Goal: Information Seeking & Learning: Understand process/instructions

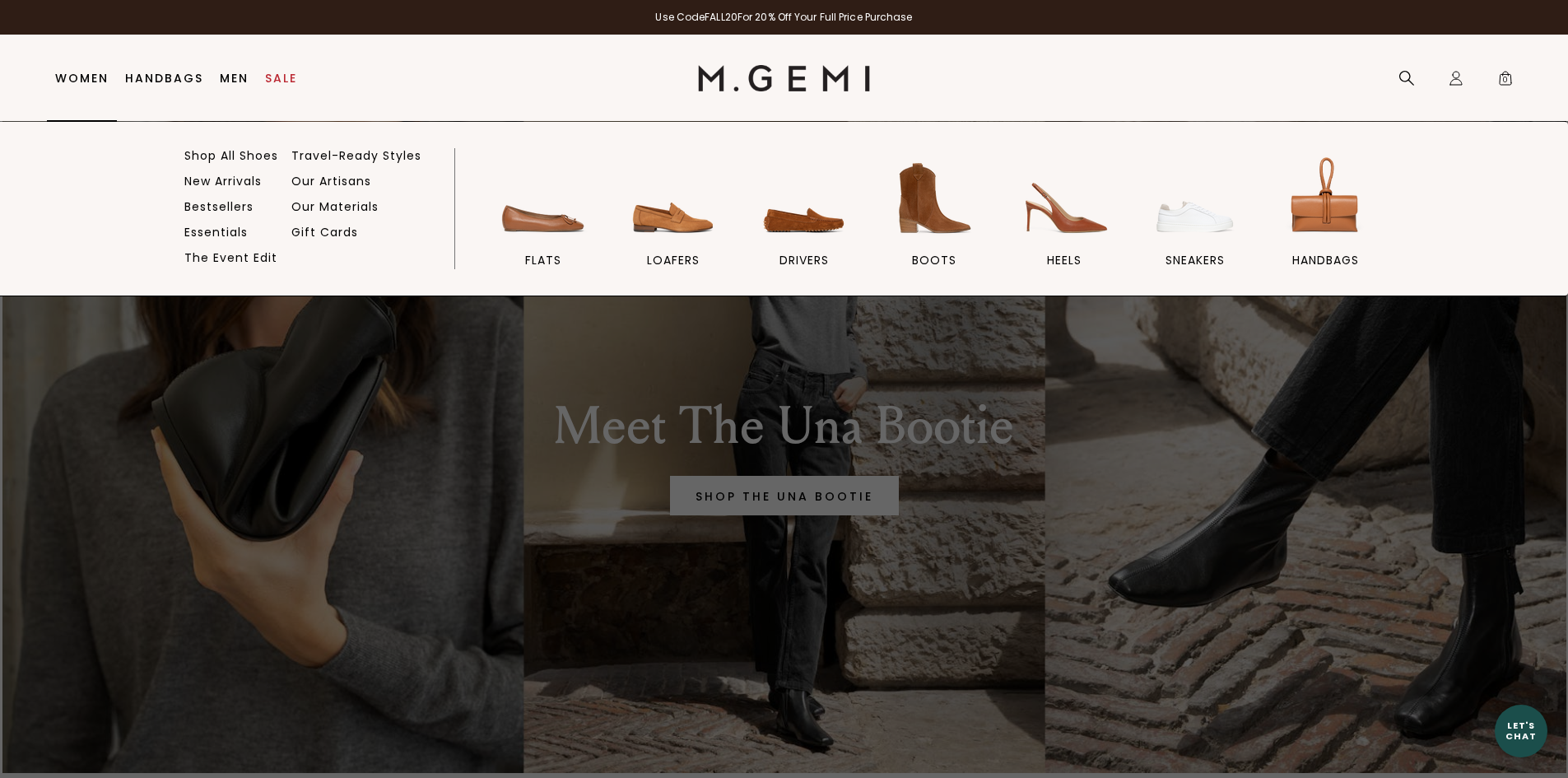
click at [102, 73] on link "Women" at bounding box center [82, 78] width 53 height 13
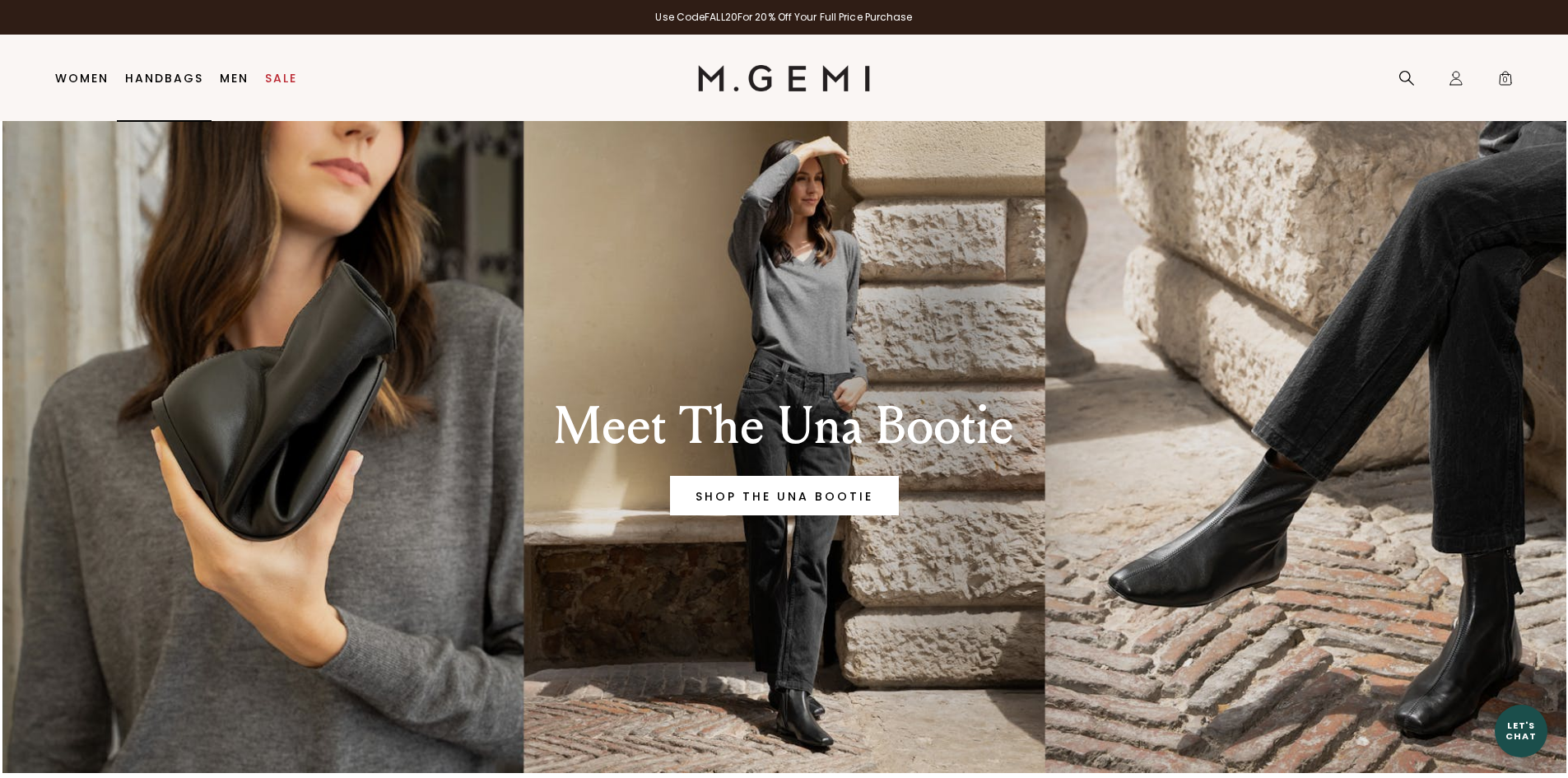
click at [159, 77] on link "Handbags" at bounding box center [164, 78] width 78 height 13
click at [284, 77] on link "Sale" at bounding box center [281, 78] width 32 height 13
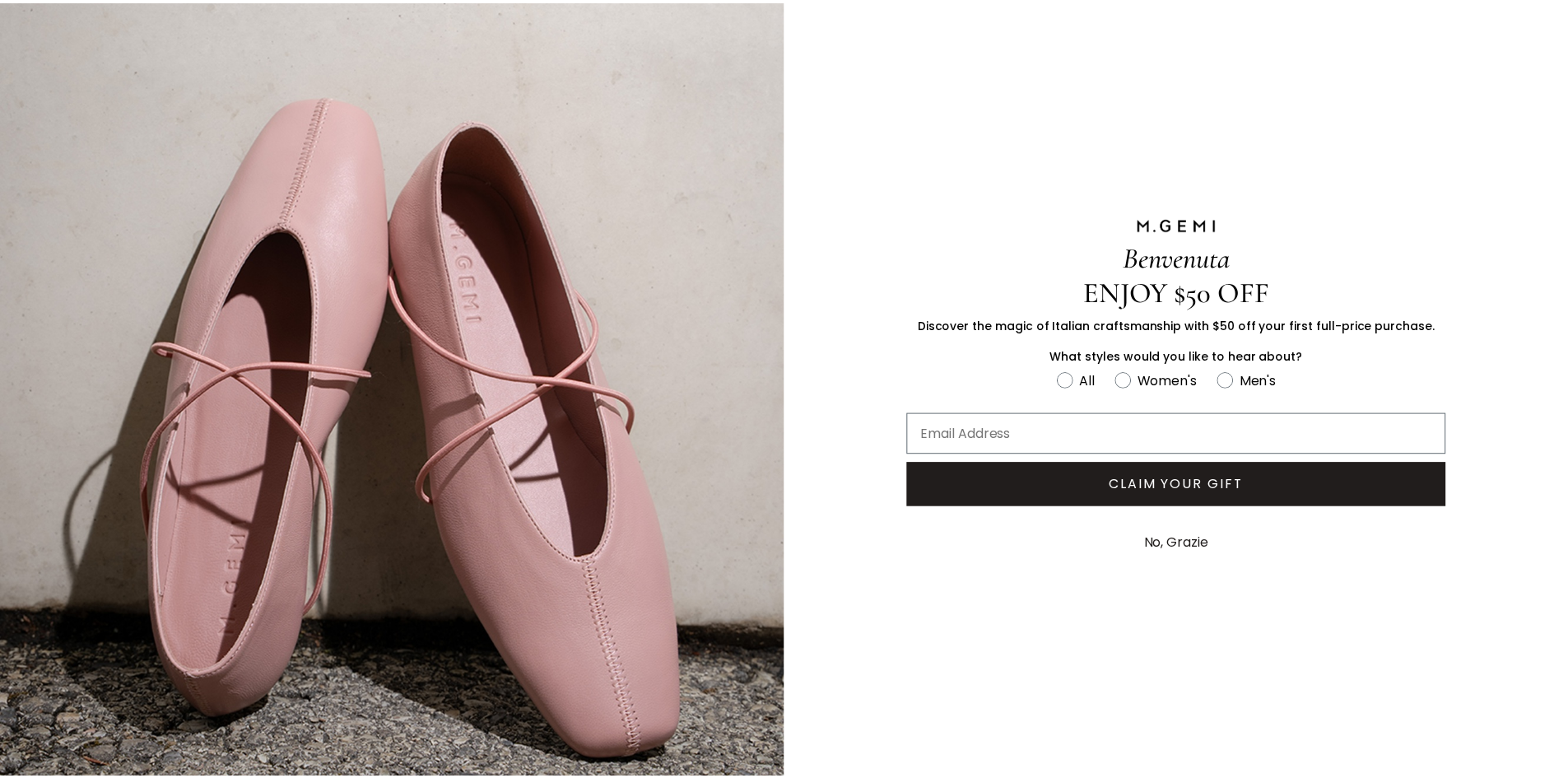
scroll to position [99, 0]
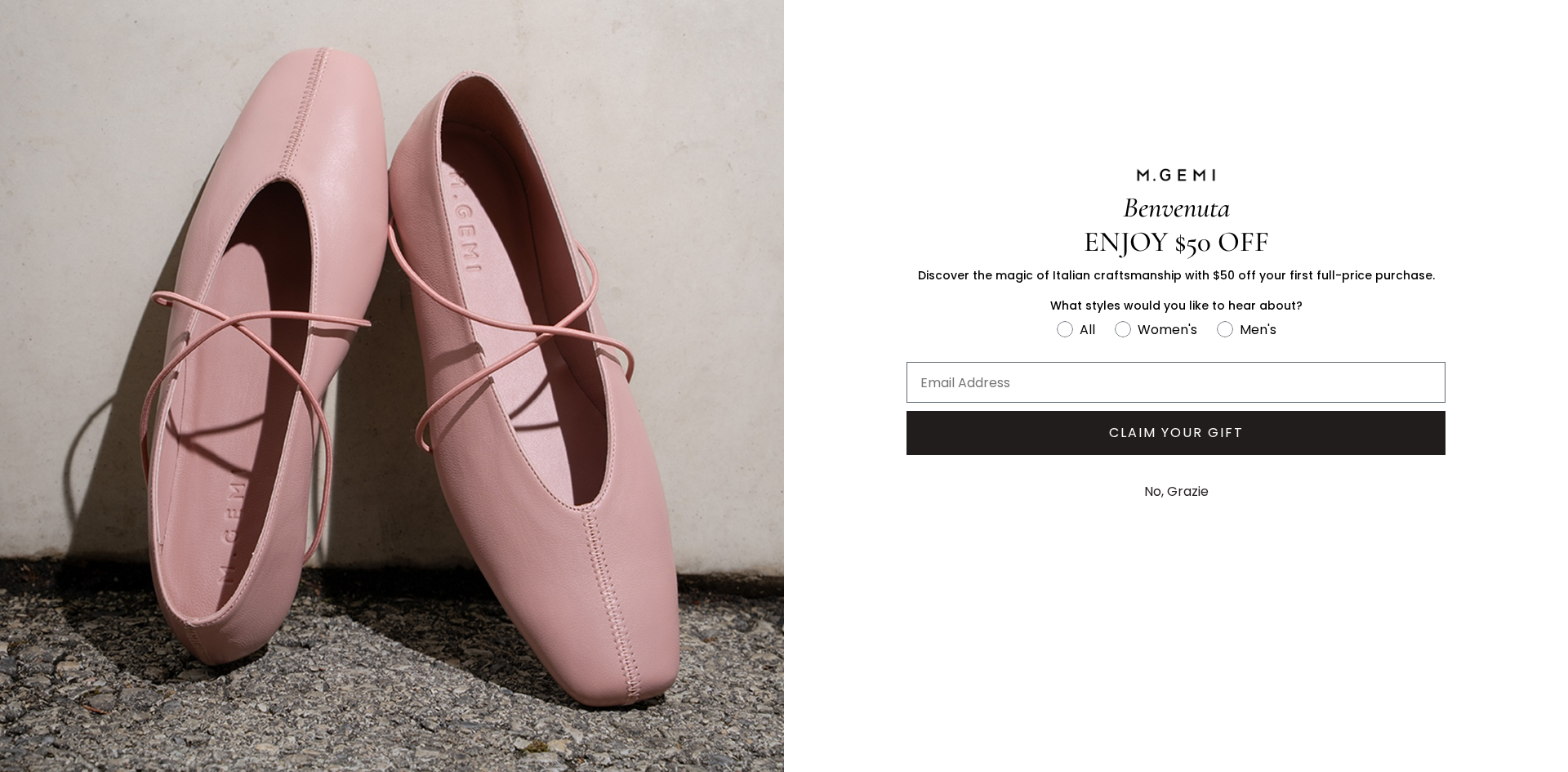
click at [1159, 486] on button "No, Grazie" at bounding box center [1177, 491] width 81 height 41
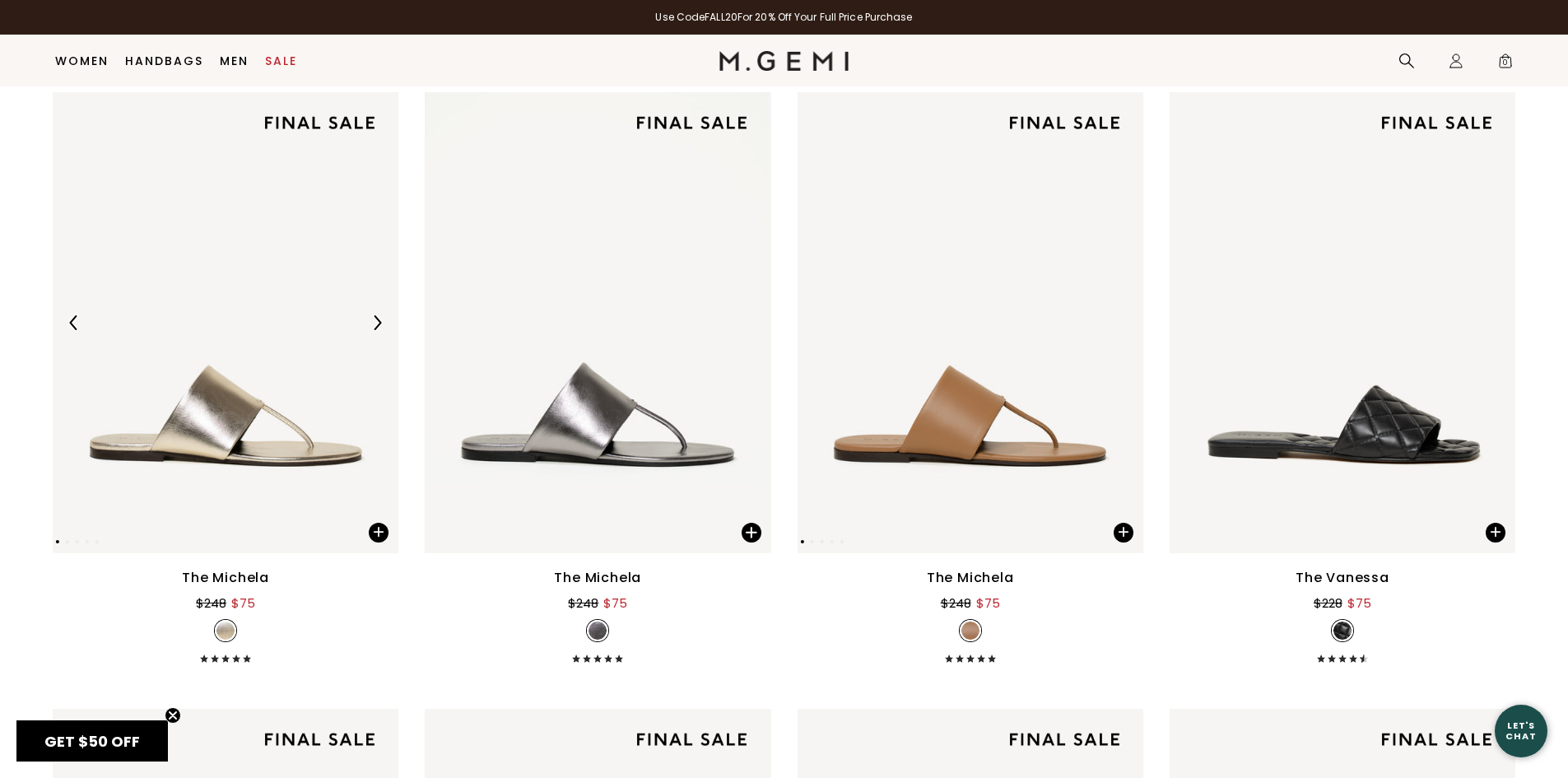
scroll to position [787, 0]
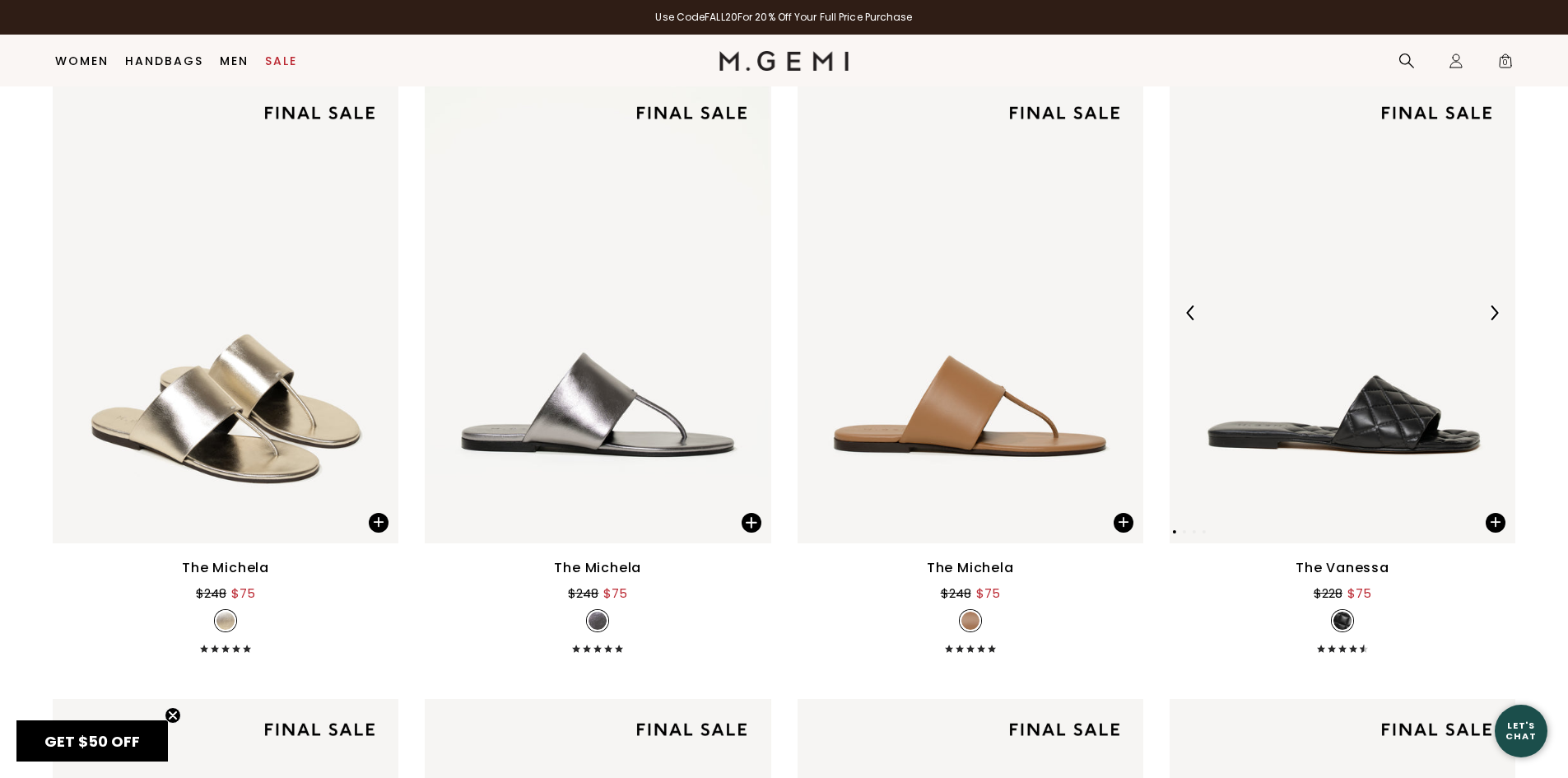
click at [1344, 444] on img at bounding box center [1342, 313] width 345 height 461
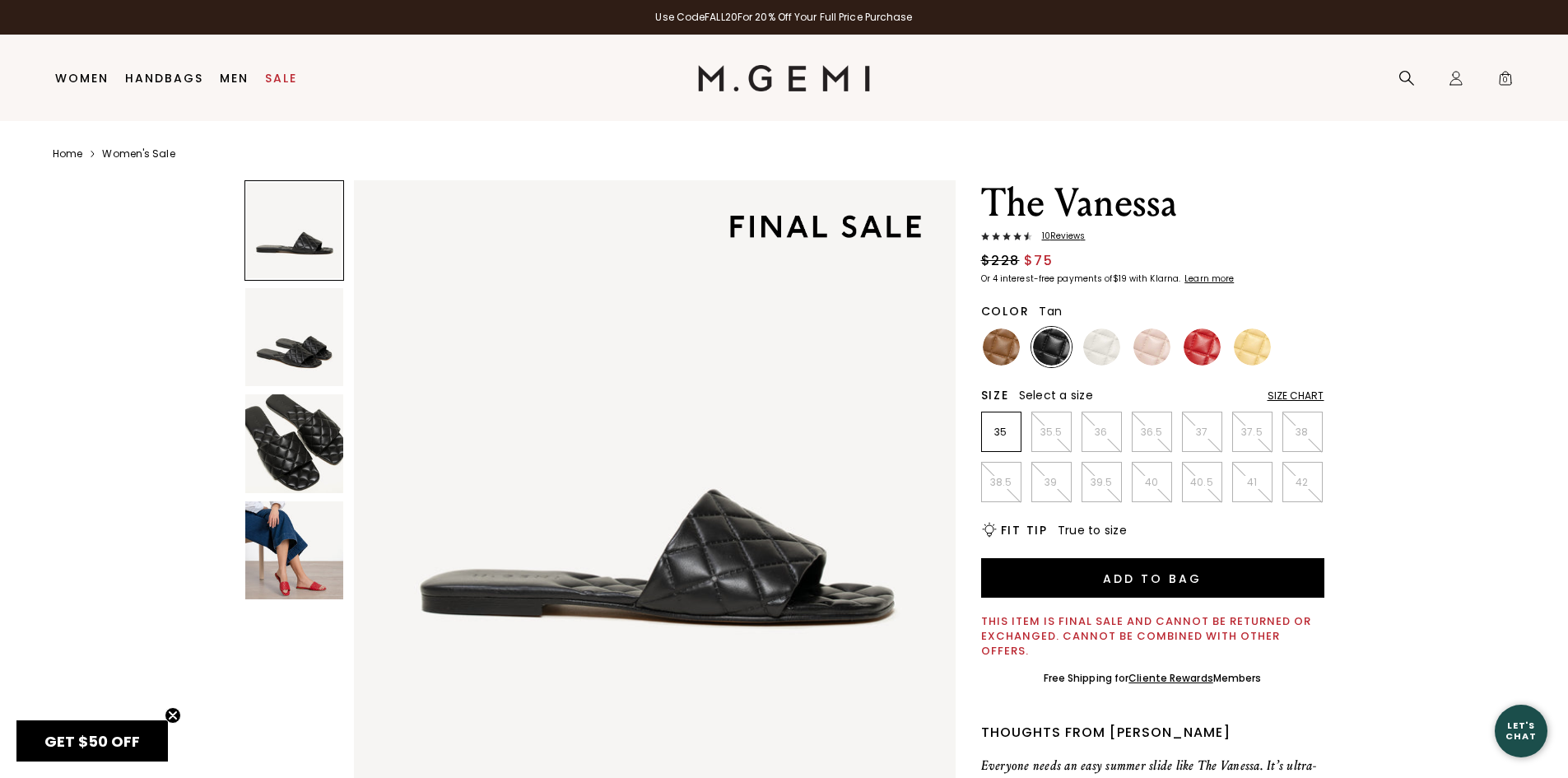
click at [999, 351] on img at bounding box center [1001, 347] width 37 height 37
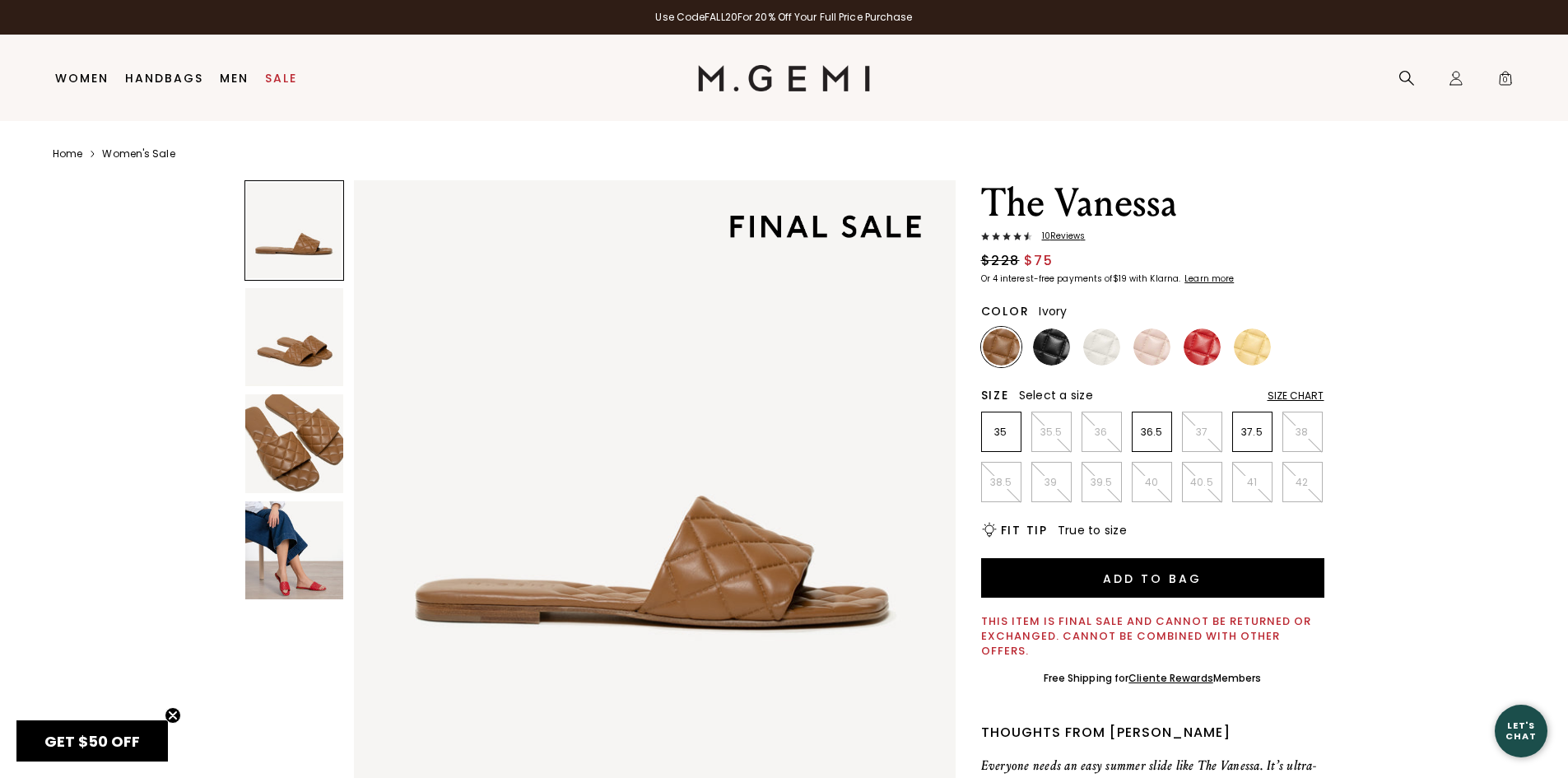
click at [1104, 347] on img at bounding box center [1102, 347] width 37 height 37
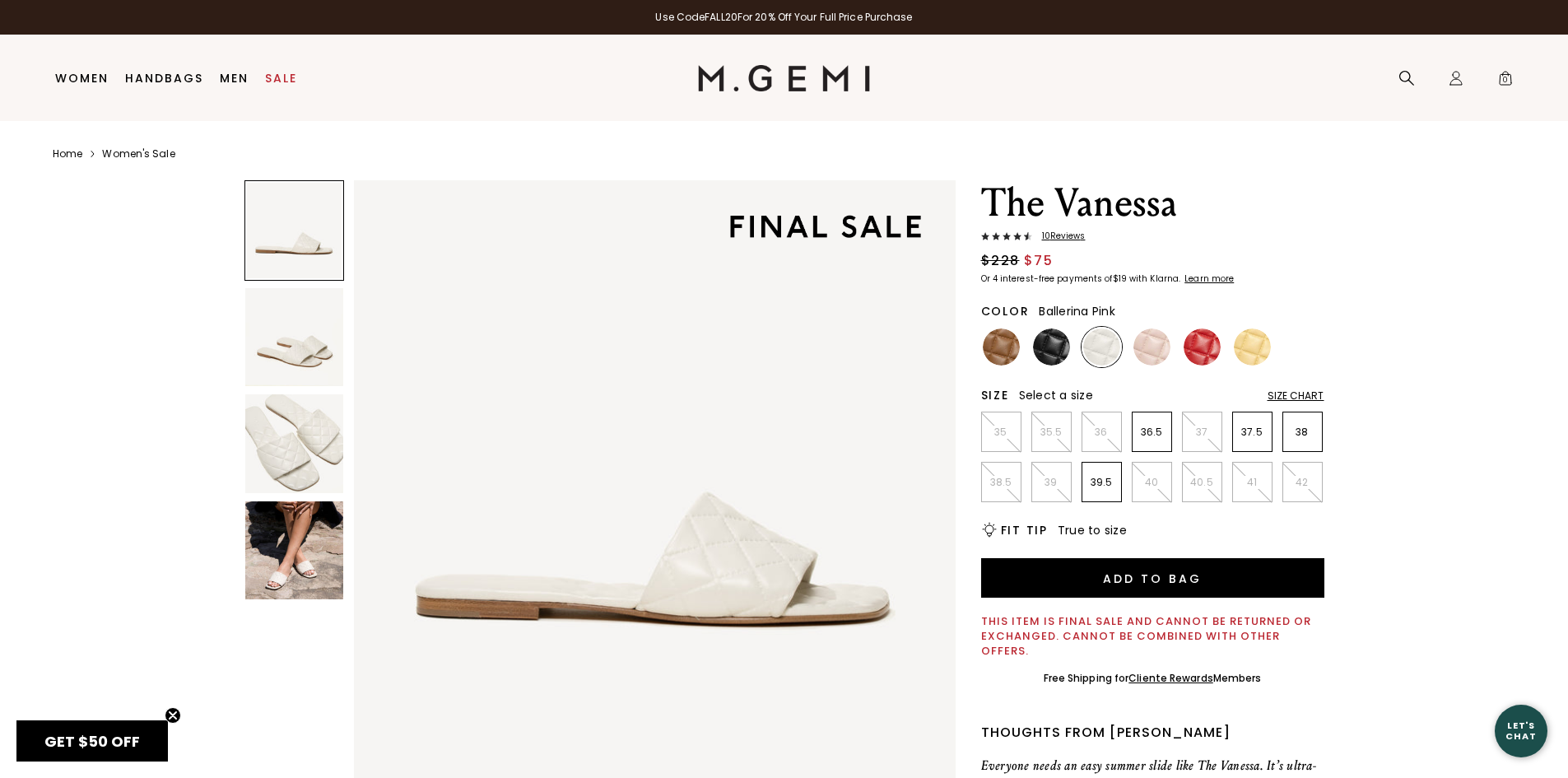
click at [1167, 352] on img at bounding box center [1152, 347] width 37 height 37
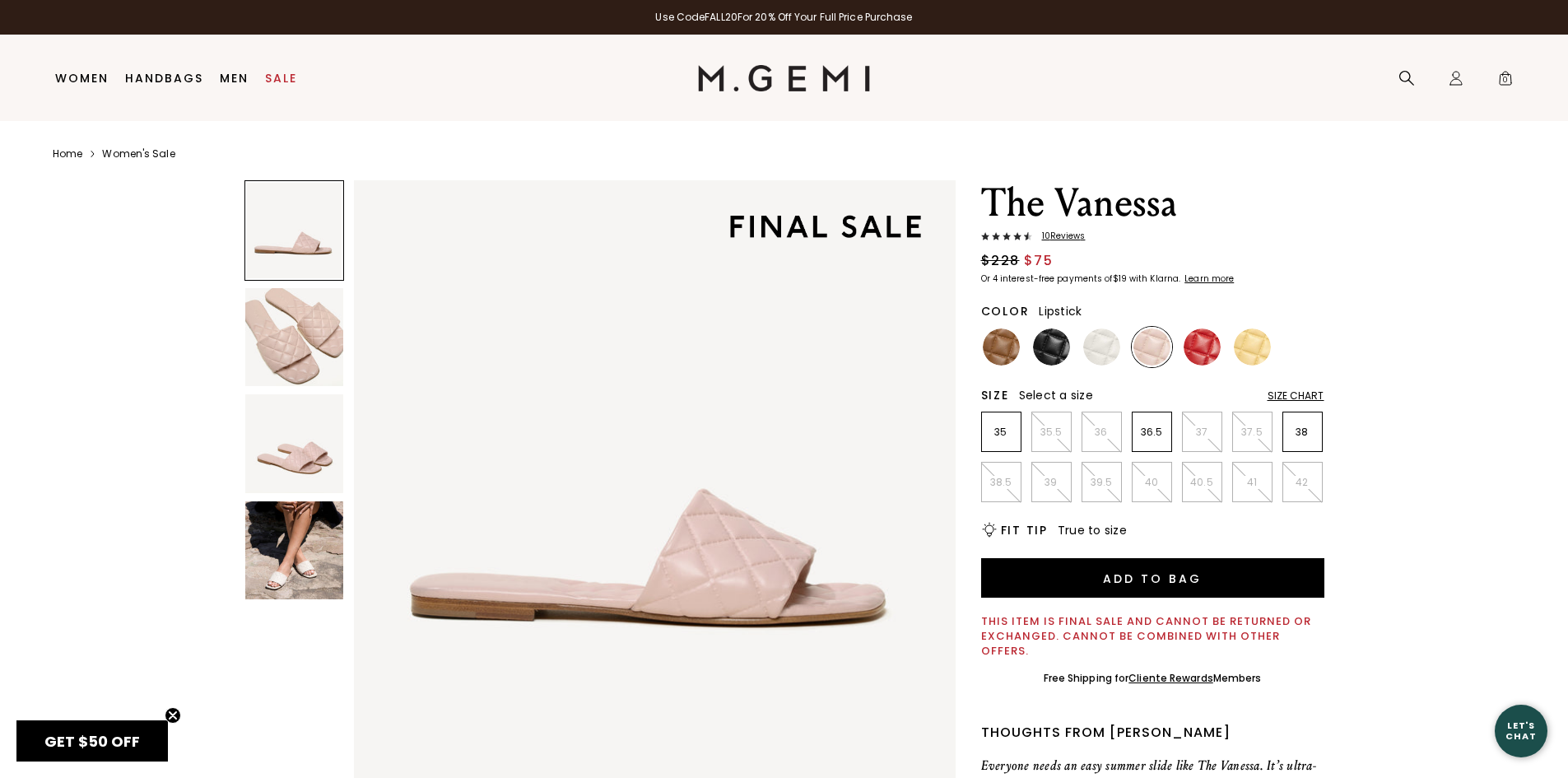
click at [1208, 357] on img at bounding box center [1202, 347] width 37 height 37
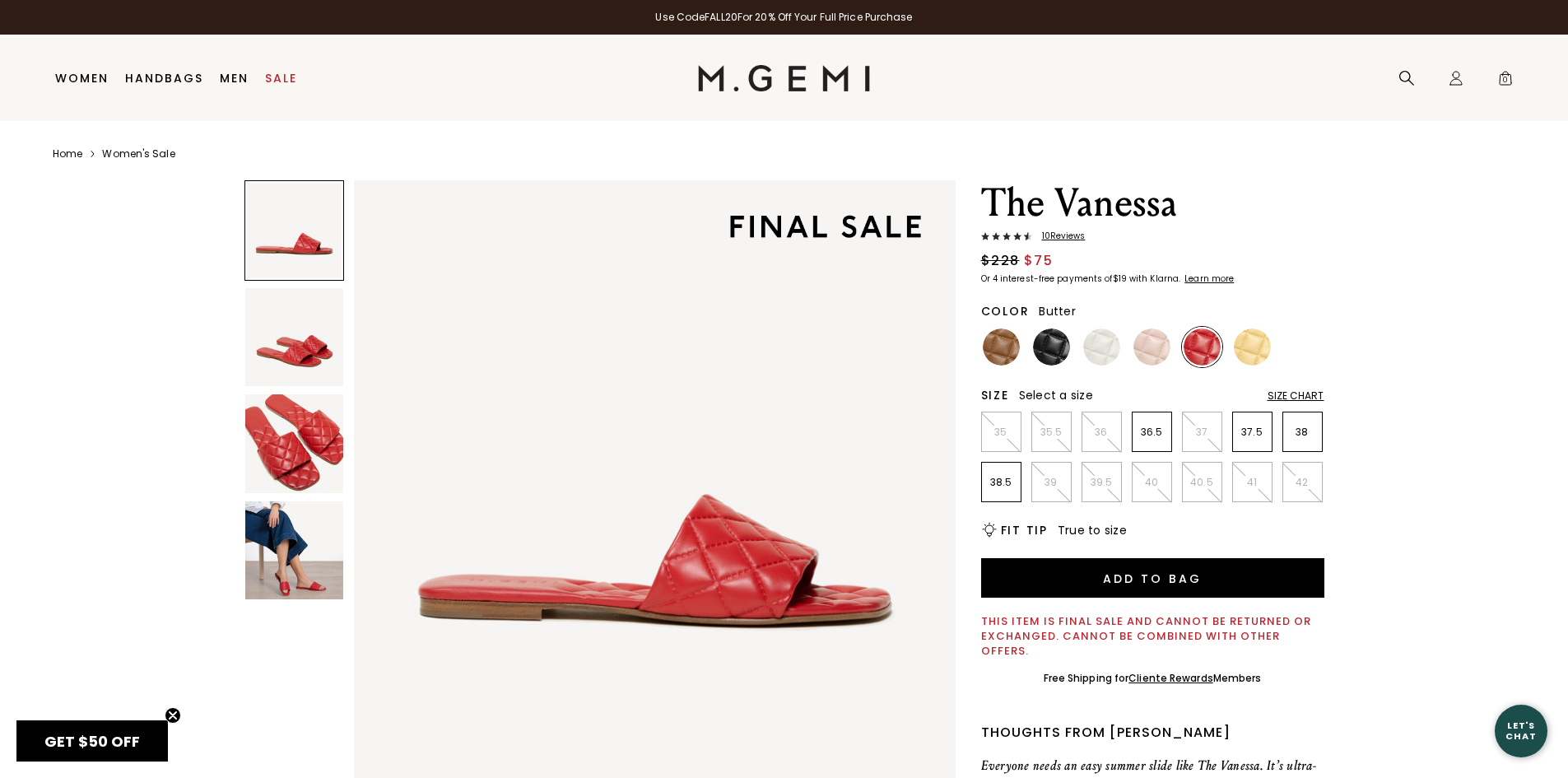
click at [1250, 356] on img at bounding box center [1252, 347] width 37 height 37
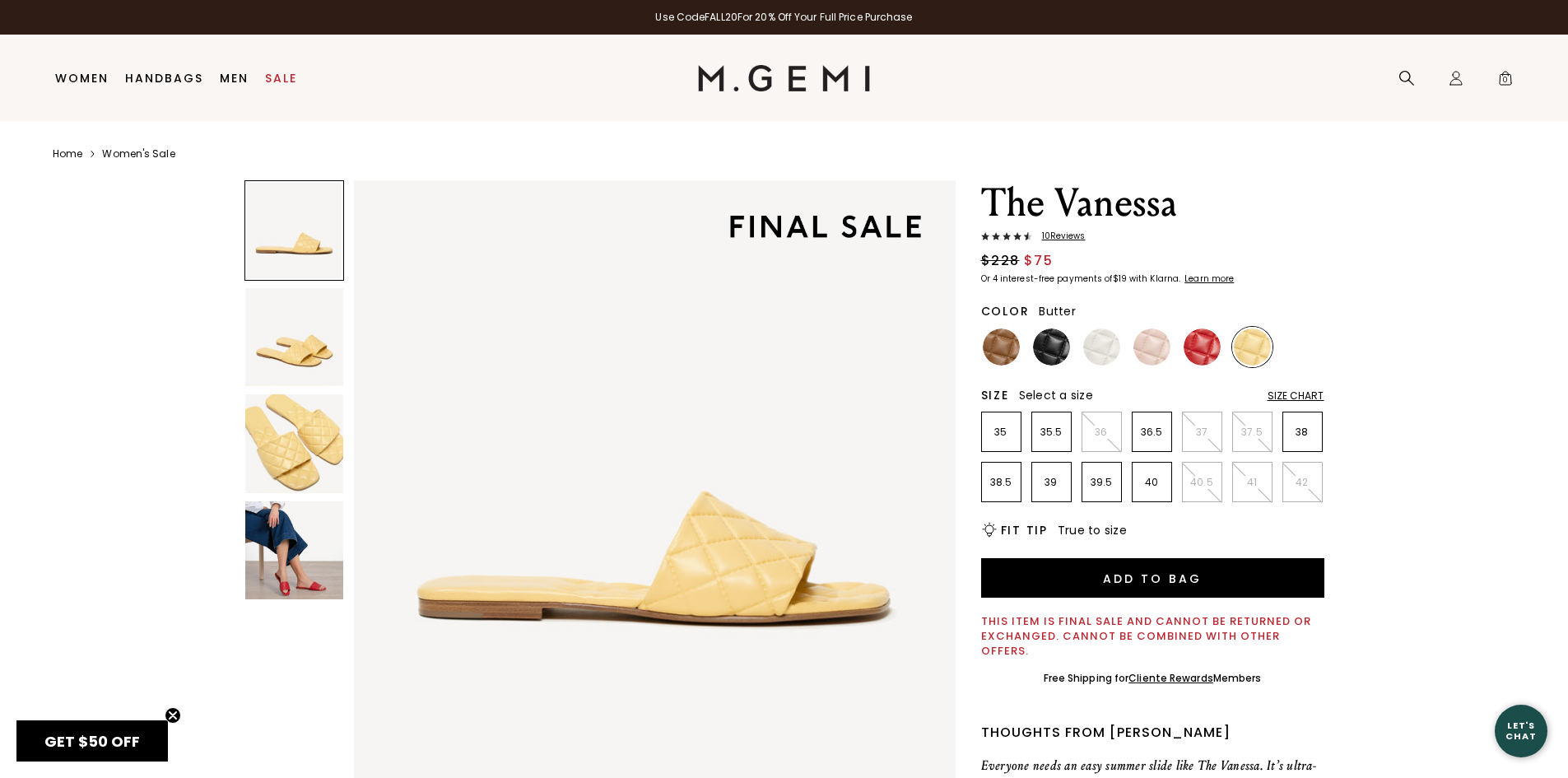
click at [299, 435] on img at bounding box center [294, 444] width 98 height 98
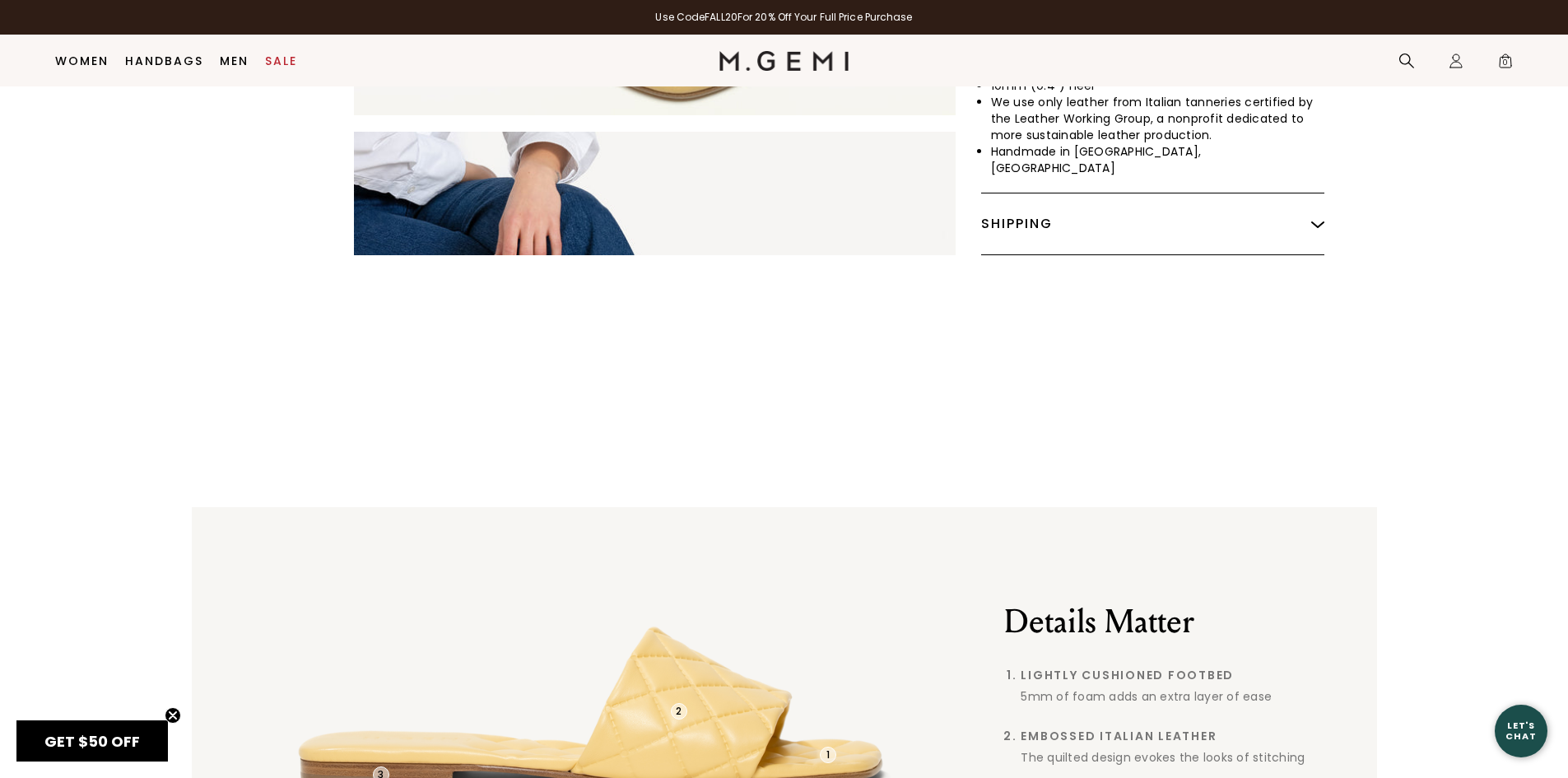
scroll to position [871, 0]
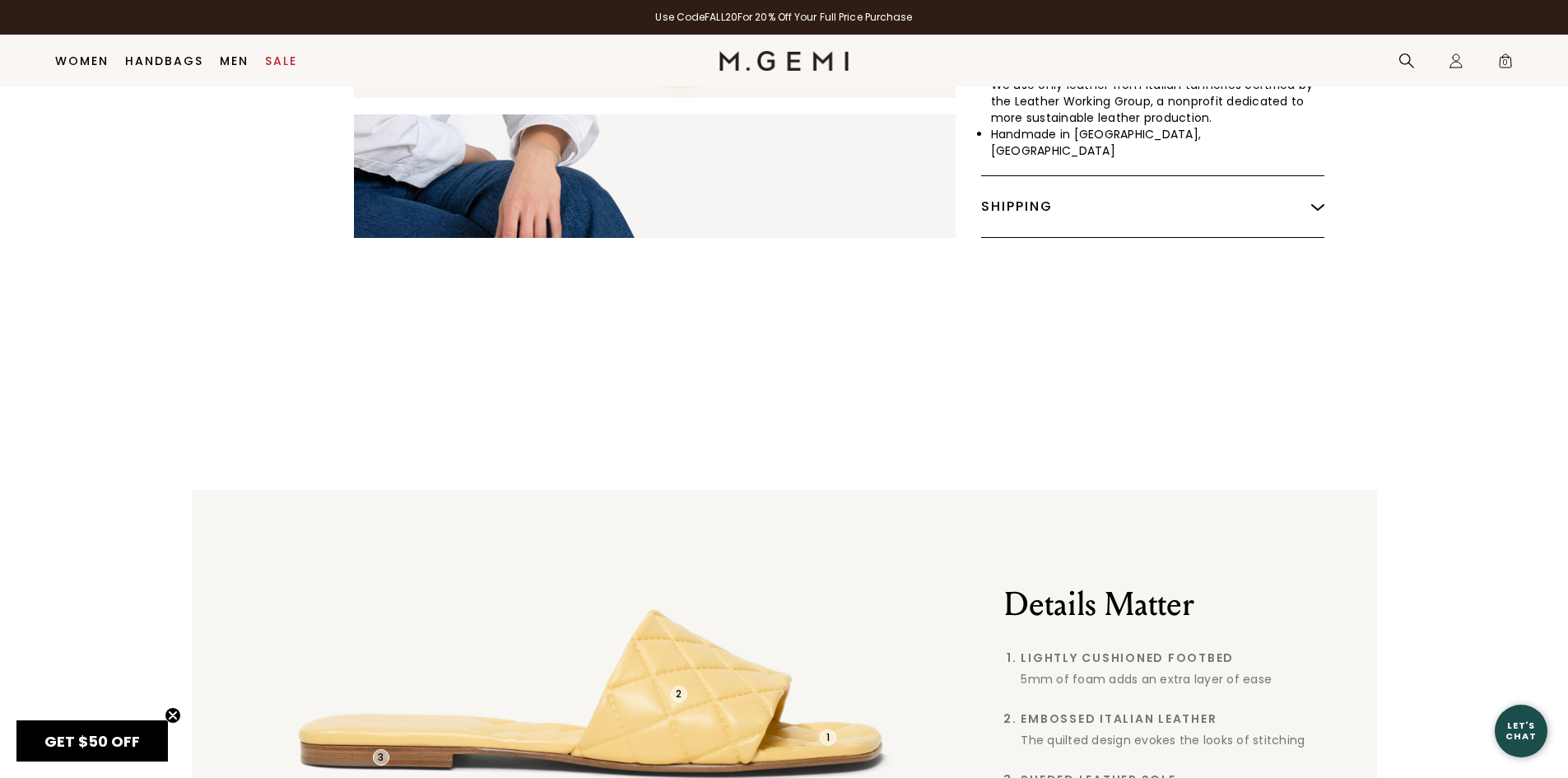
click at [1304, 176] on div "Shipping" at bounding box center [1153, 206] width 344 height 61
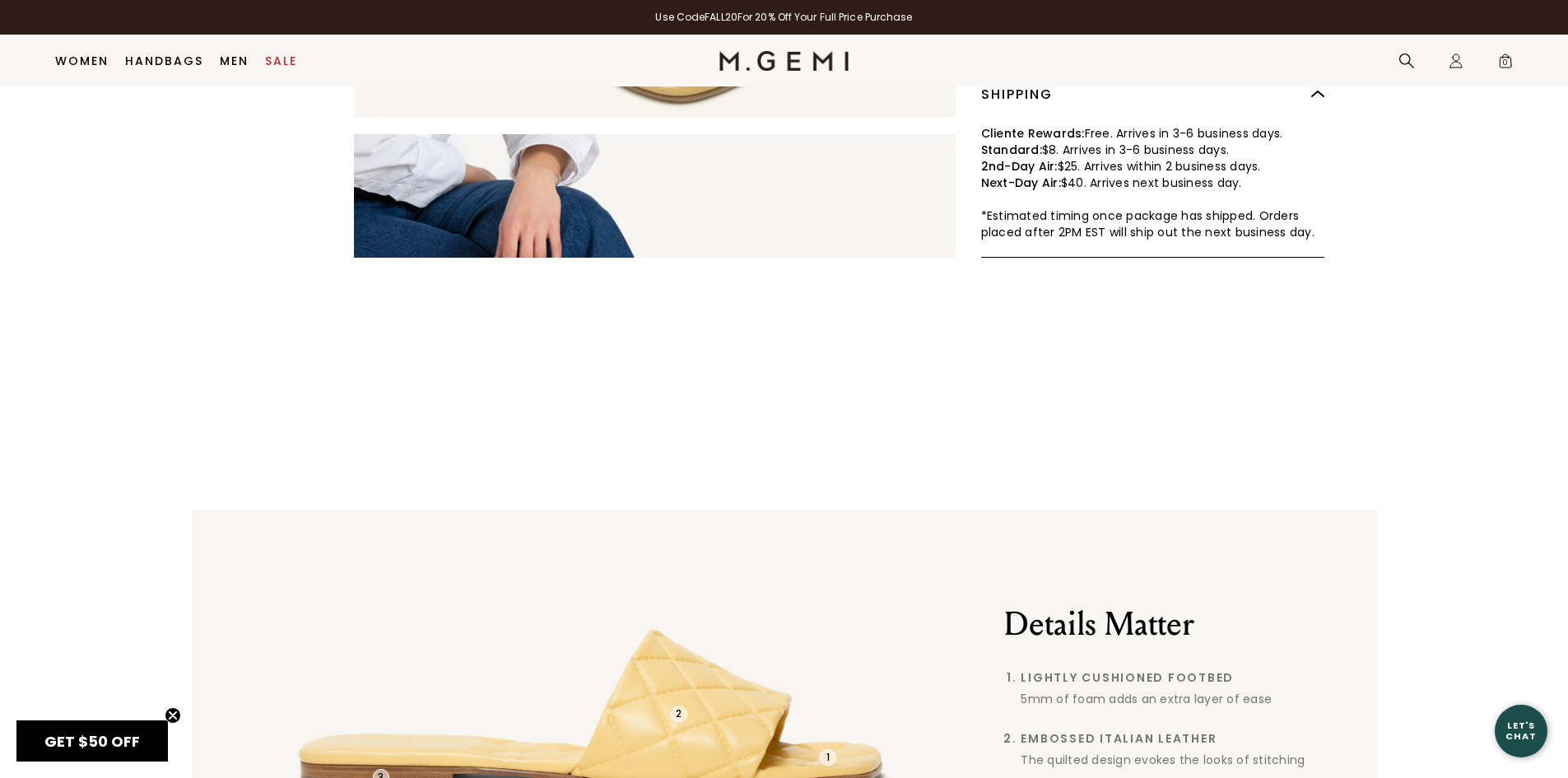
scroll to position [788, 0]
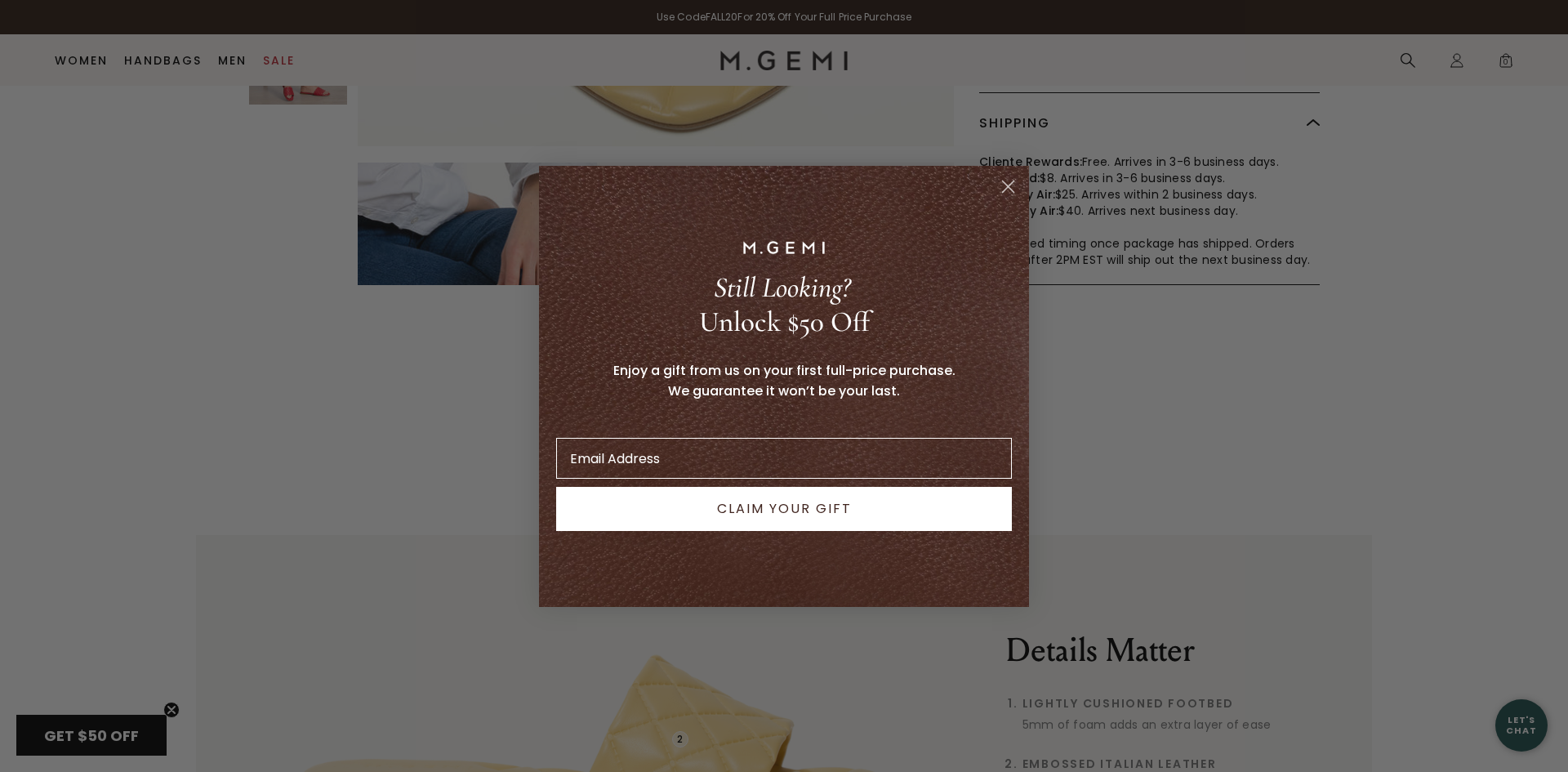
click at [1007, 191] on circle "Close dialog" at bounding box center [1008, 185] width 27 height 27
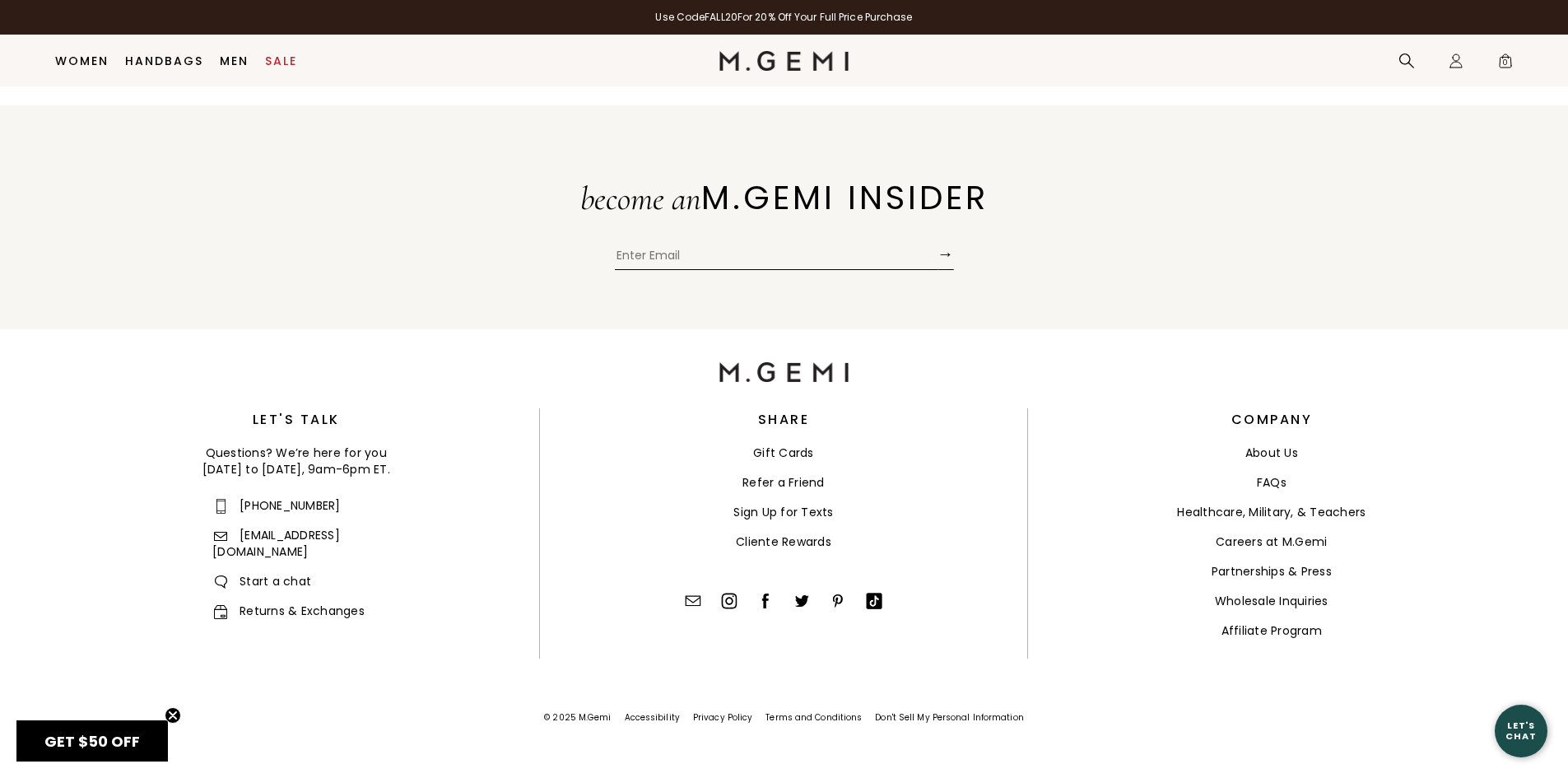
scroll to position [6151, 0]
click at [1279, 484] on link "FAQs" at bounding box center [1272, 482] width 30 height 17
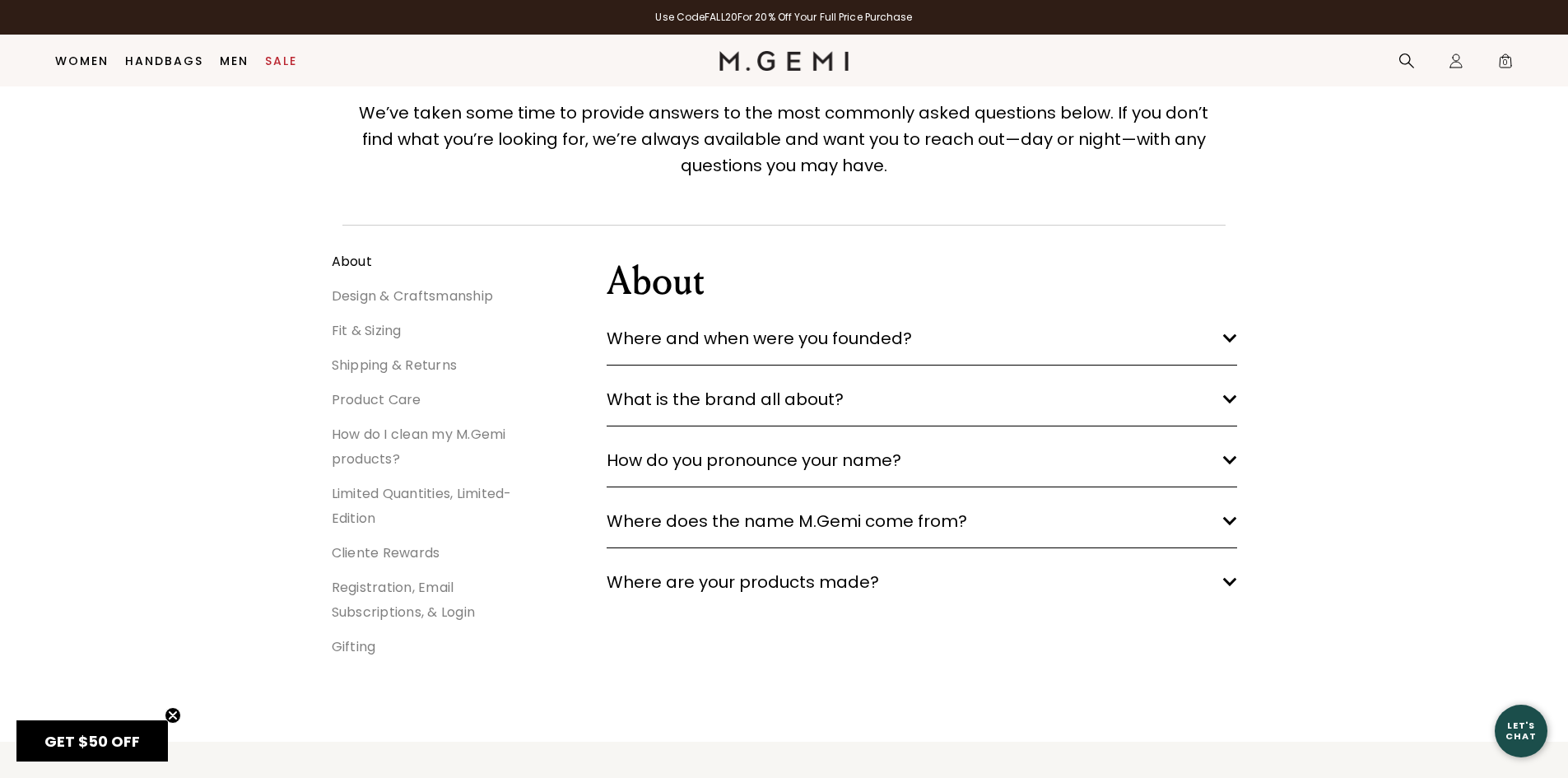
scroll to position [130, 0]
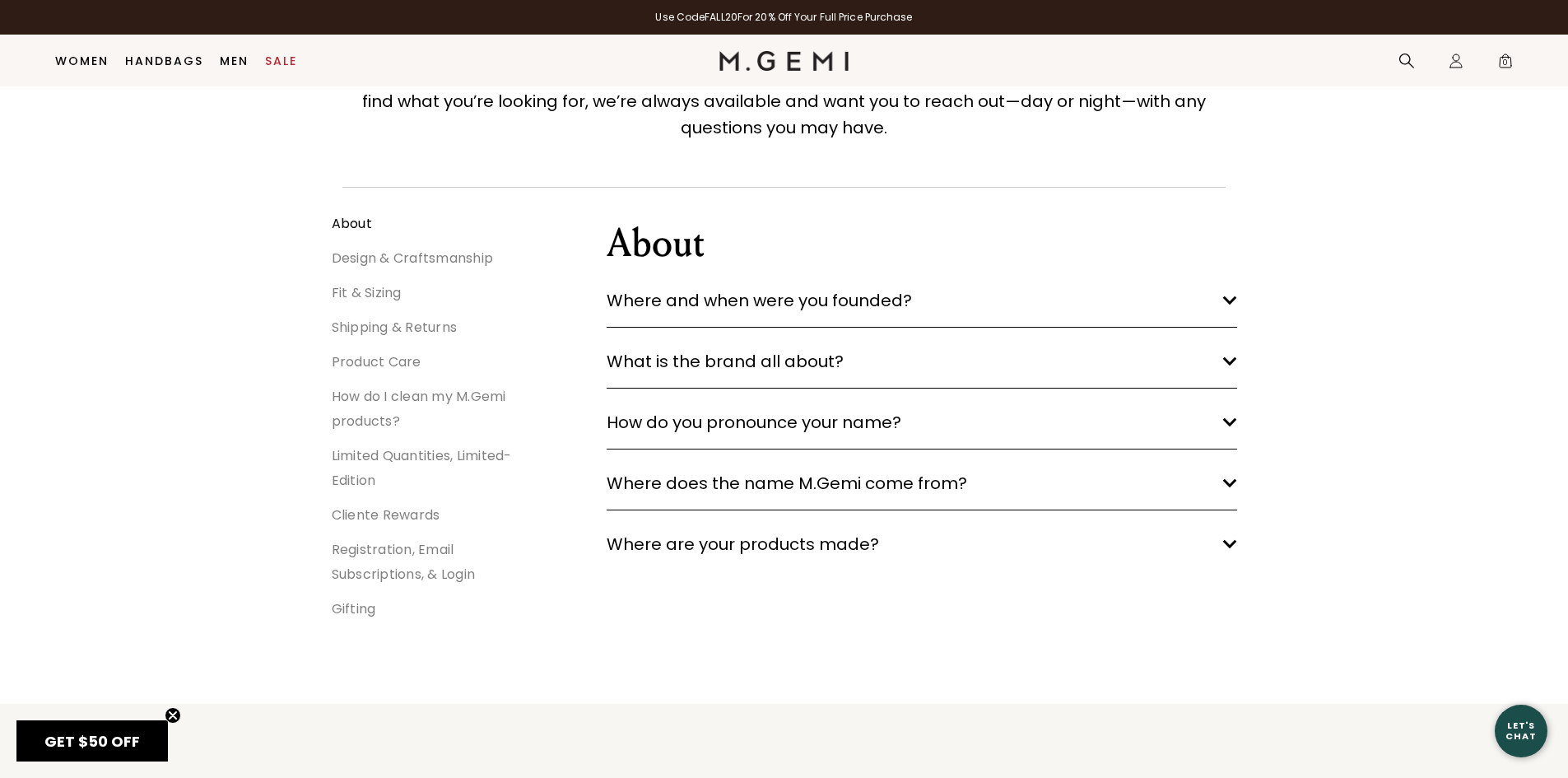
click at [361, 334] on link "Shipping & Returns" at bounding box center [395, 327] width 126 height 19
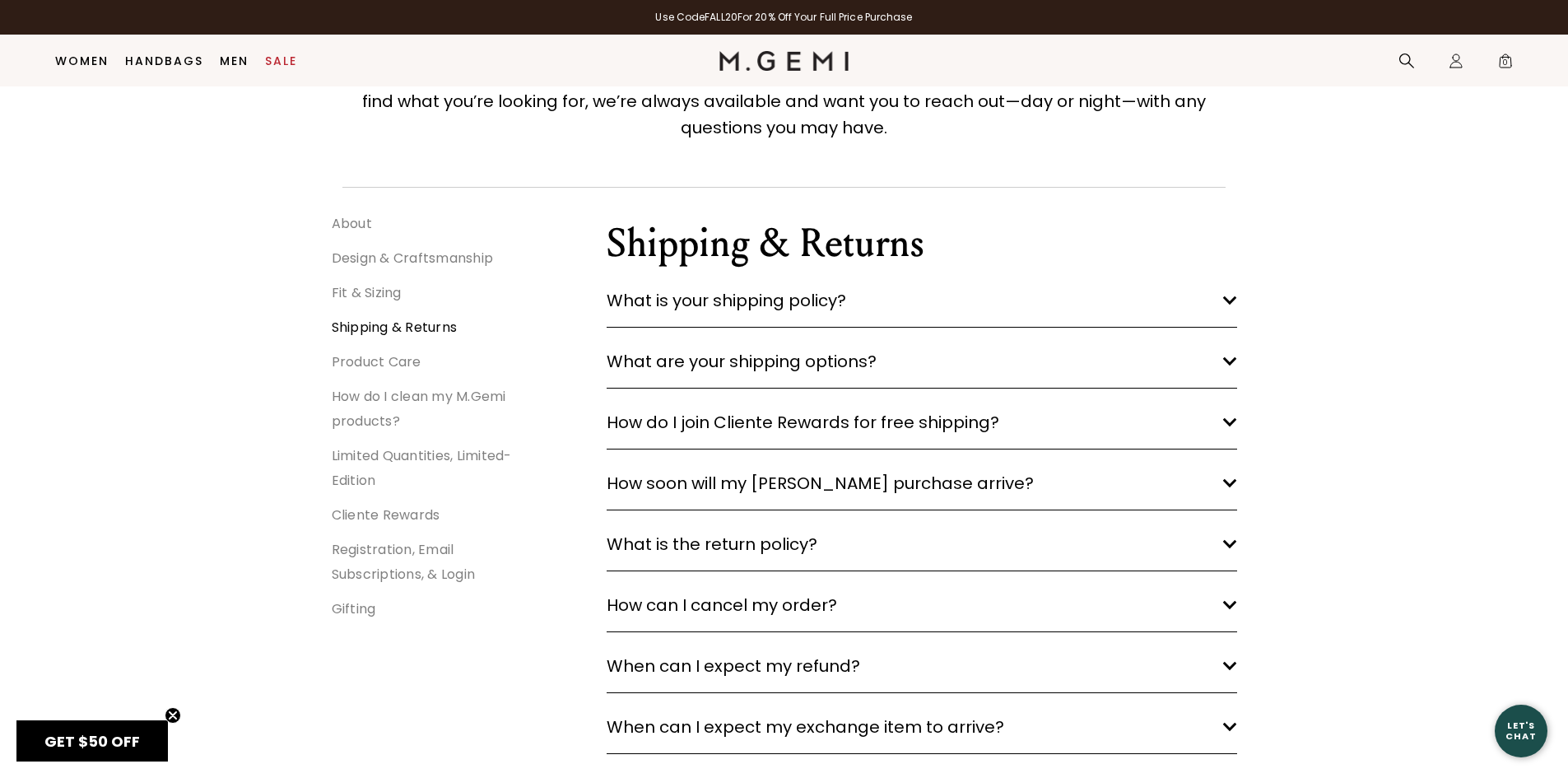
click at [757, 304] on span "What is your shipping policy?" at bounding box center [726, 300] width 239 height 27
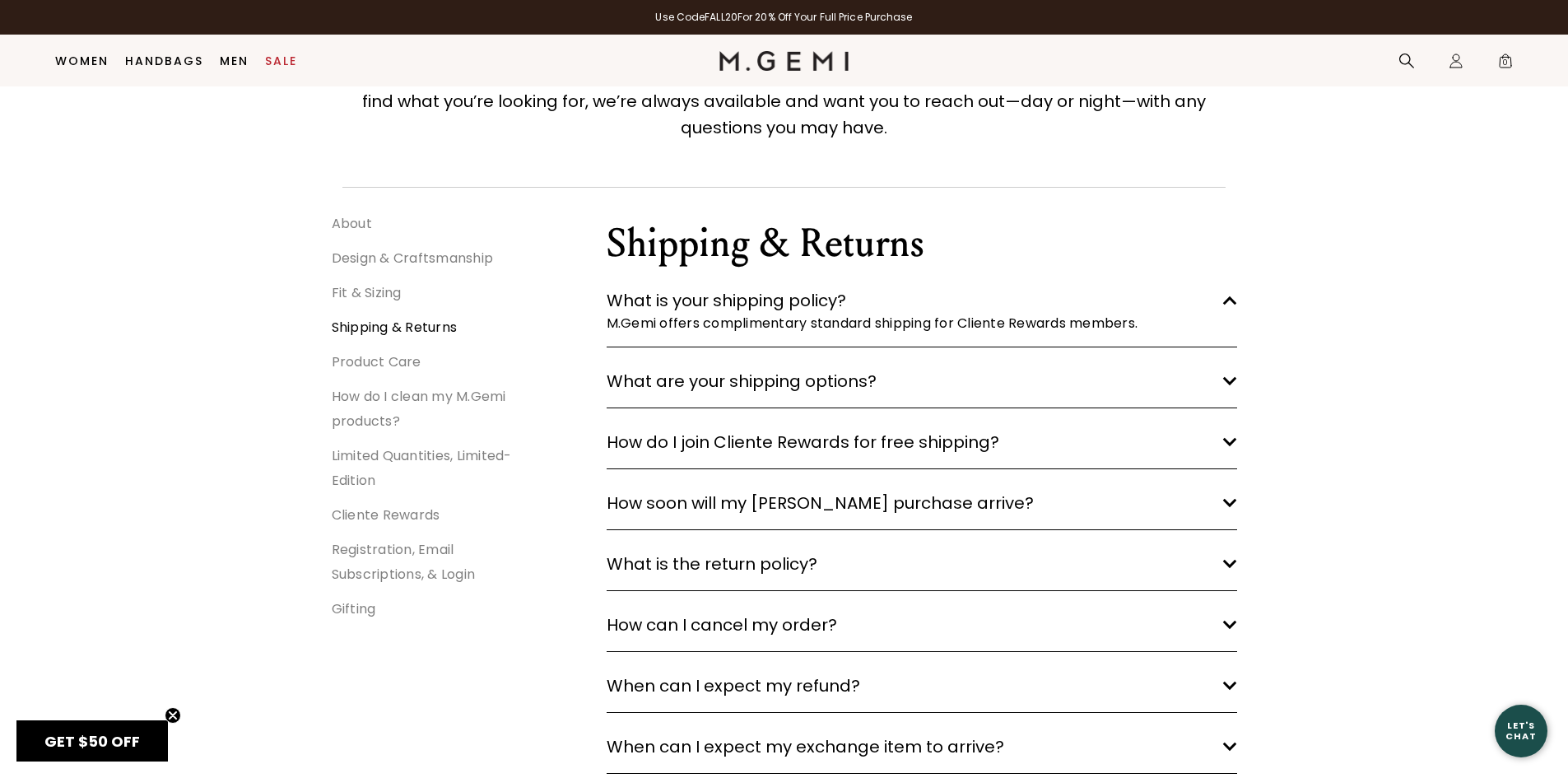
click at [757, 388] on span "What are your shipping options?" at bounding box center [741, 381] width 270 height 27
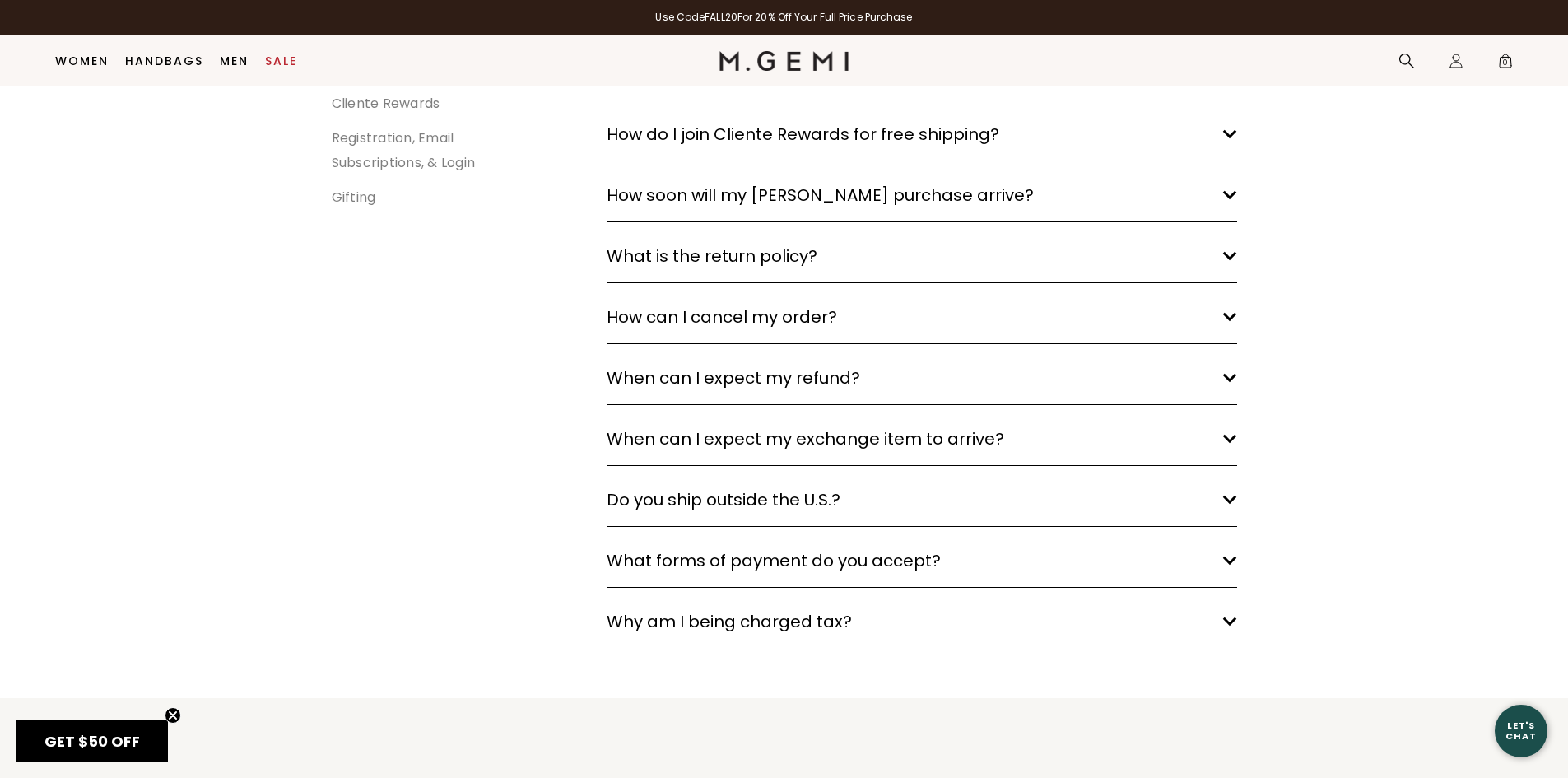
scroll to position [624, 0]
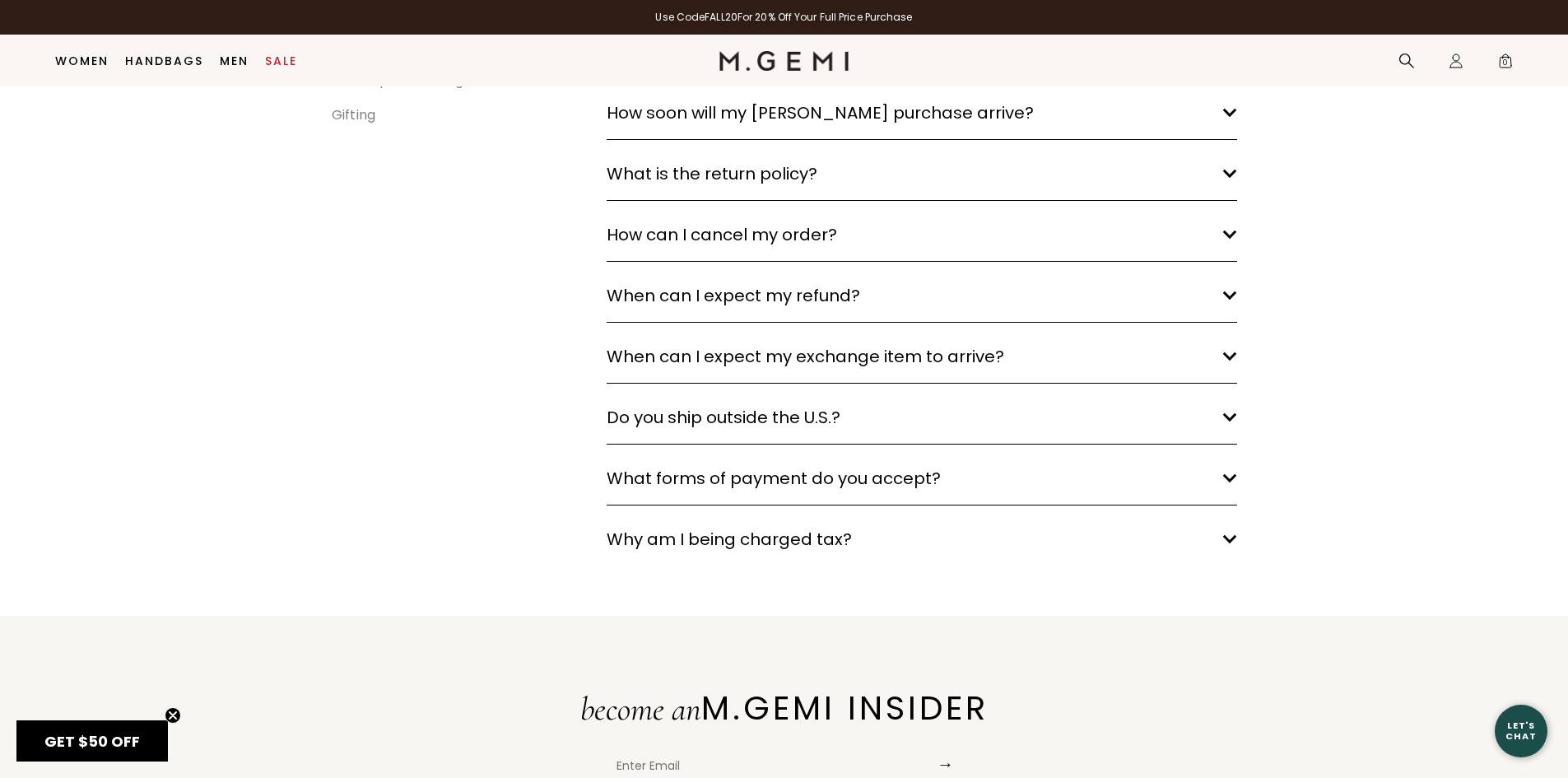
click at [1207, 540] on h3 "Why am I being charged tax? arrow down" at bounding box center [922, 540] width 631 height 27
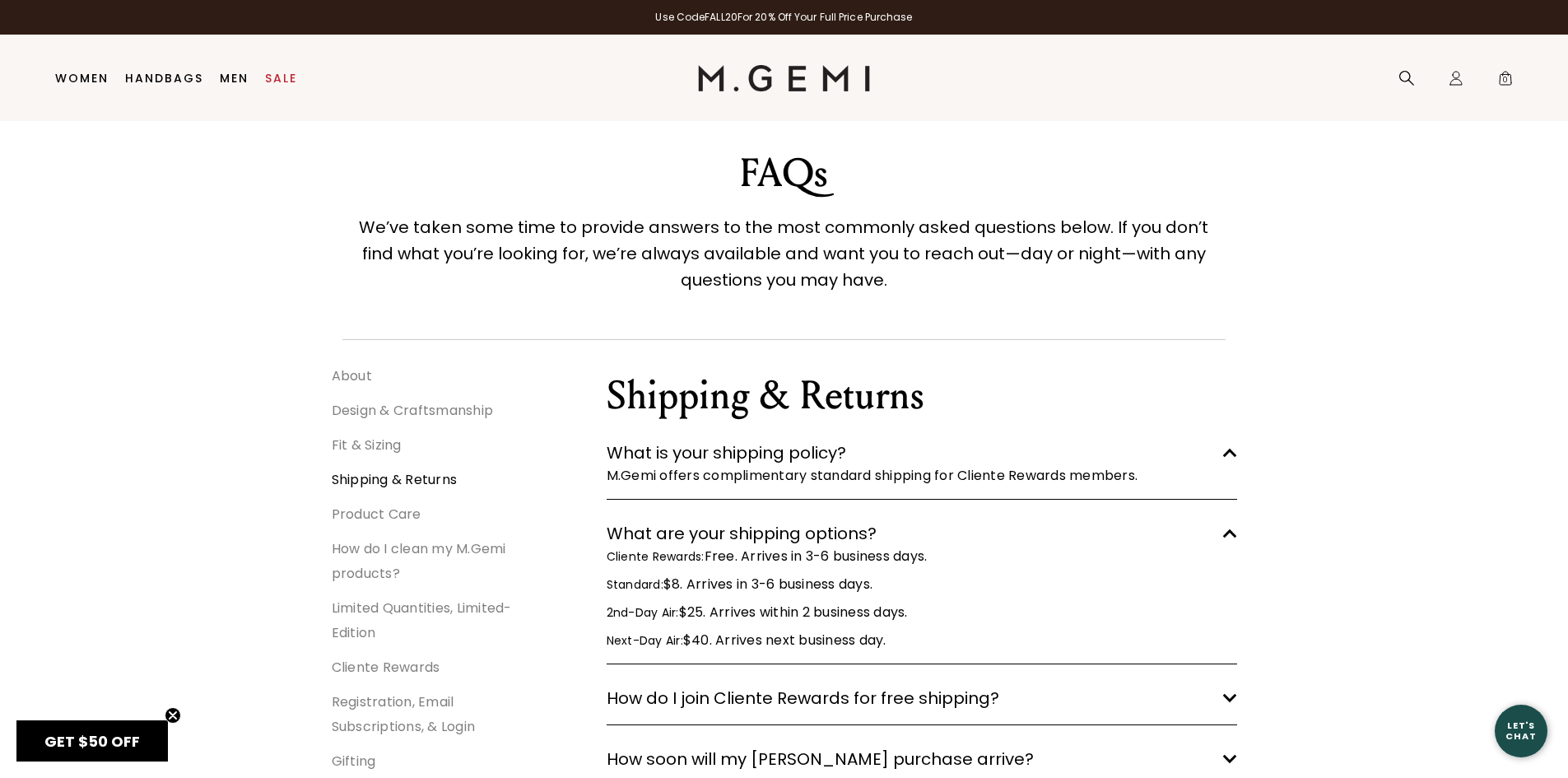
scroll to position [0, 0]
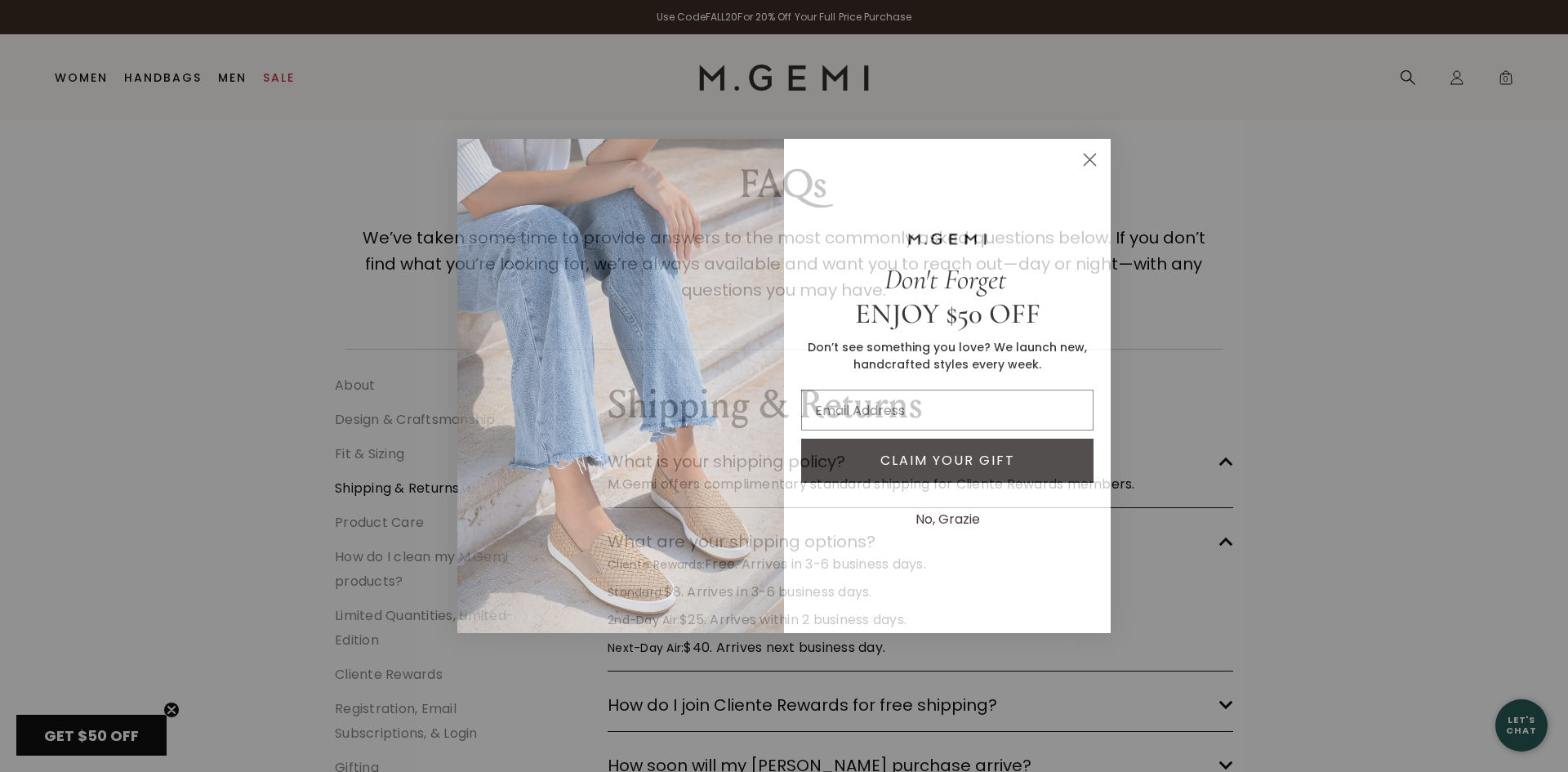
click at [1090, 161] on circle "Close dialog" at bounding box center [1090, 160] width 27 height 27
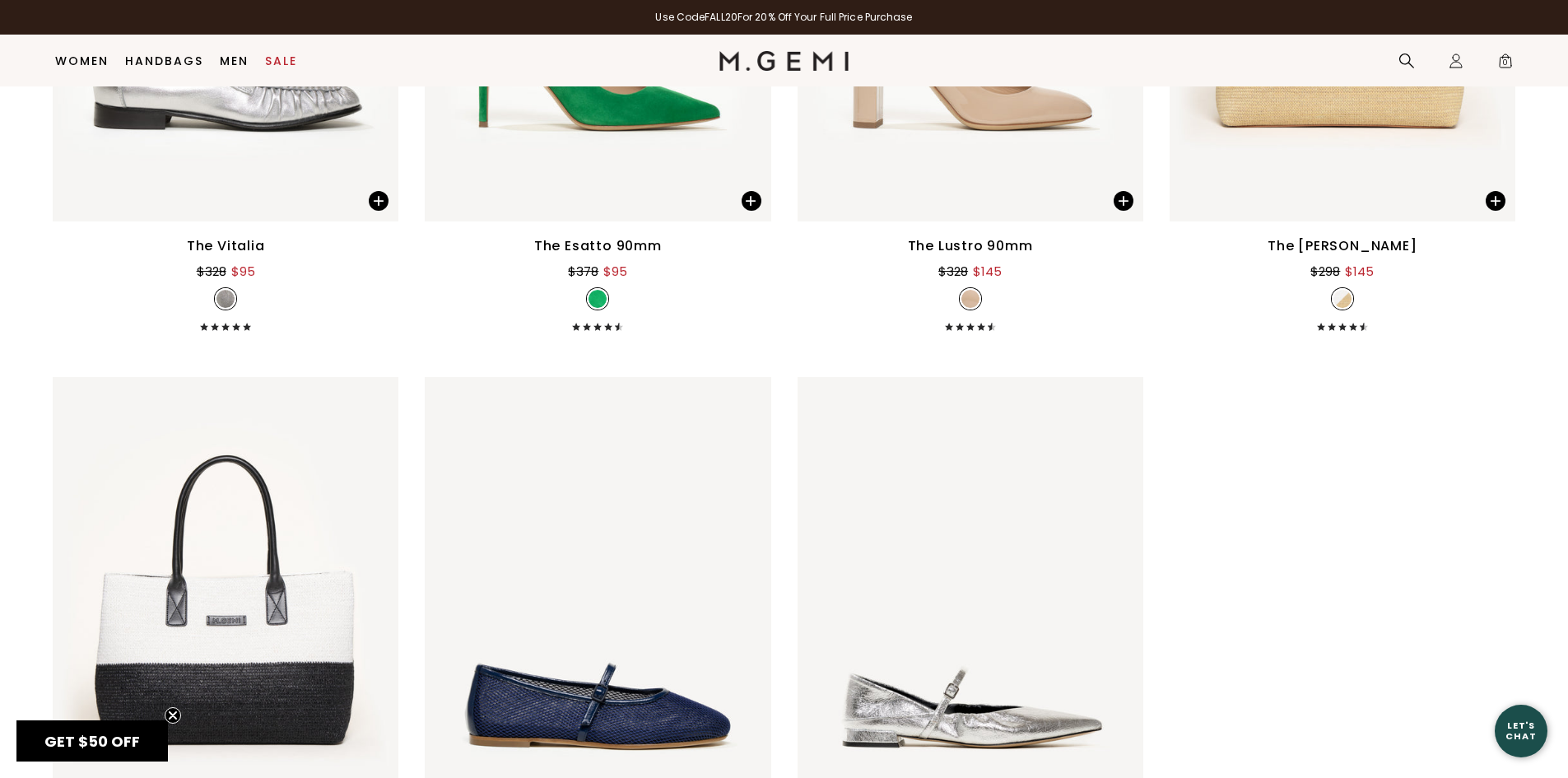
scroll to position [13261, 0]
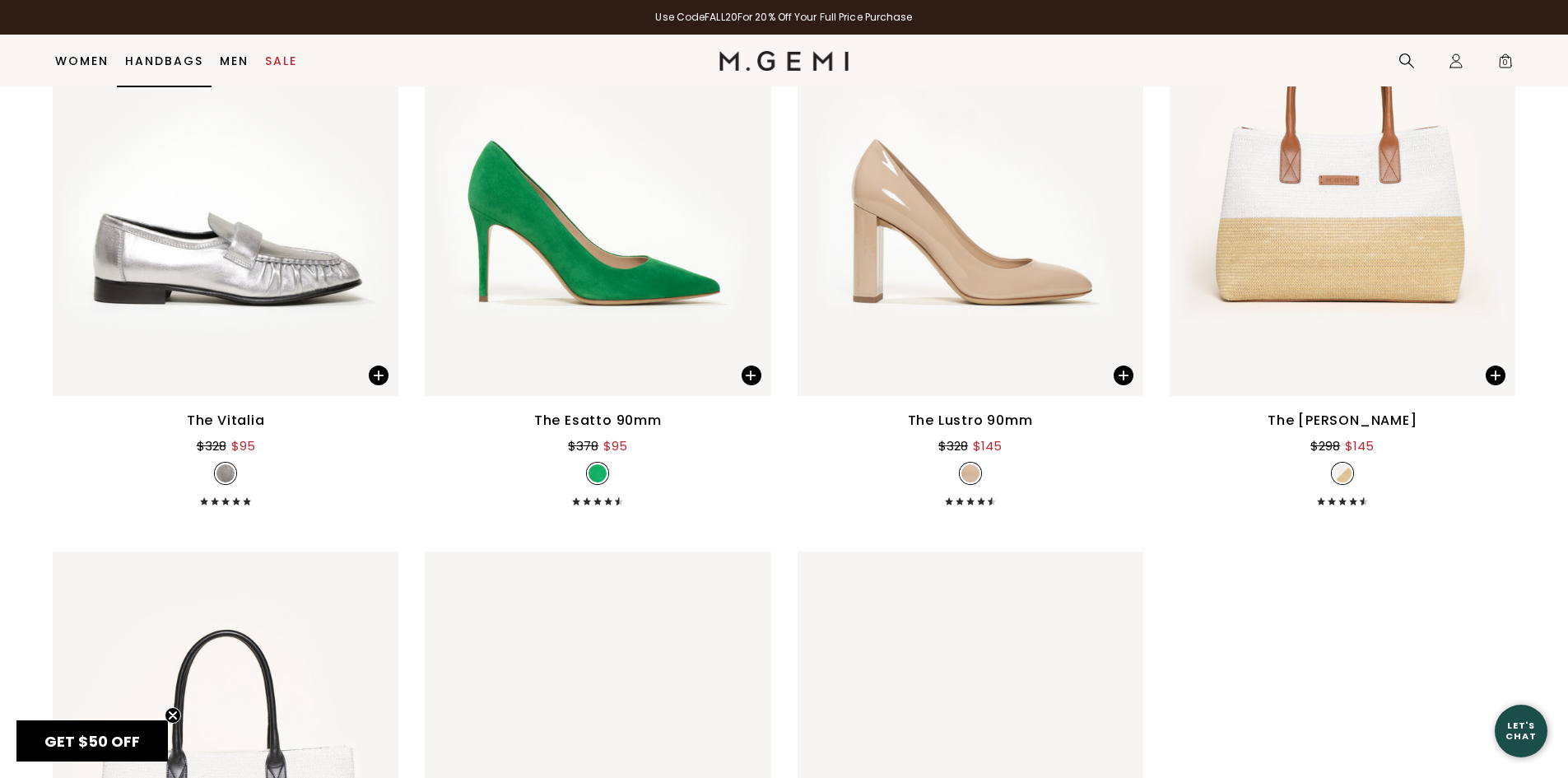
click at [194, 58] on link "Handbags" at bounding box center [164, 61] width 78 height 13
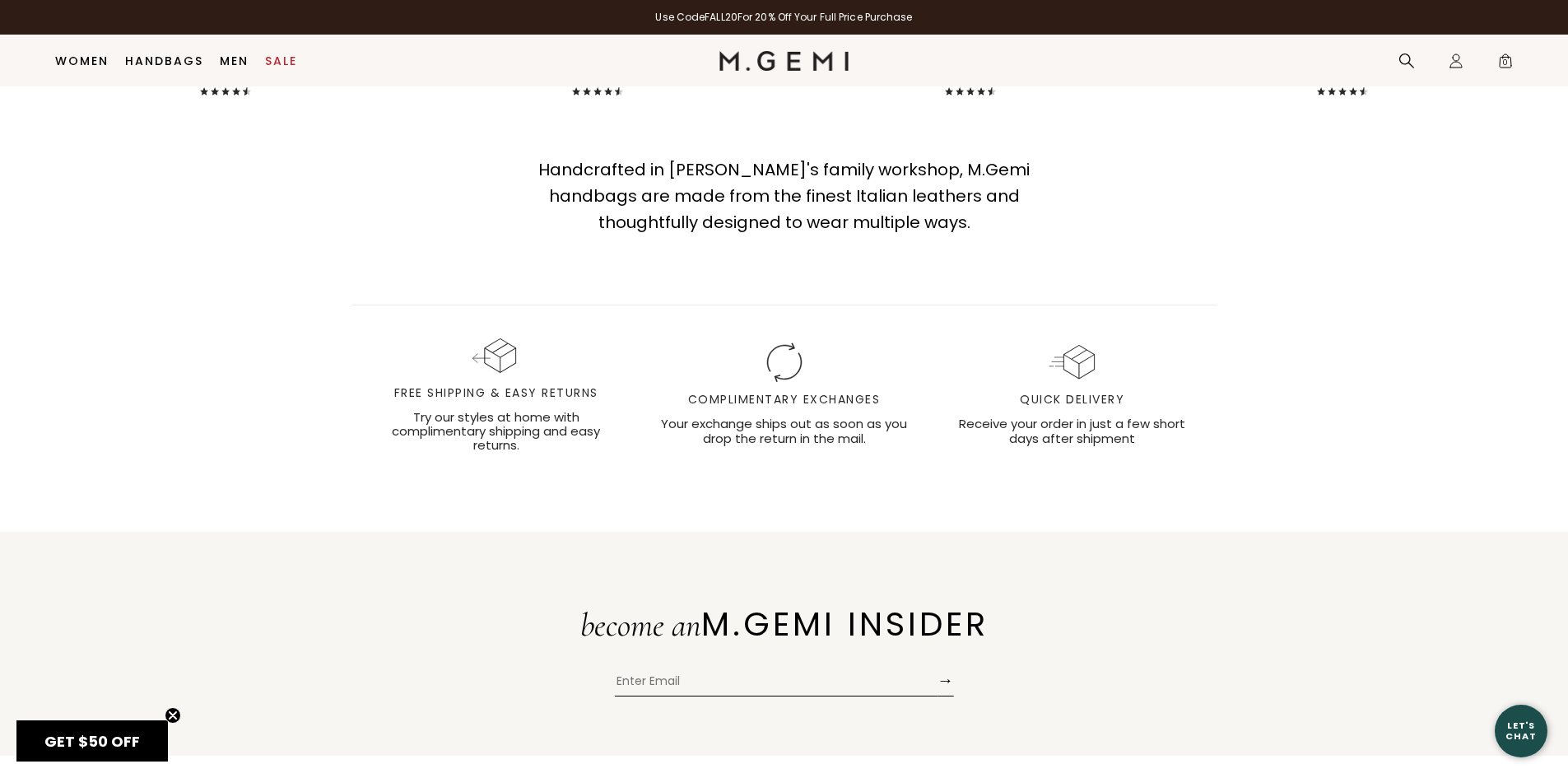
scroll to position [7125, 0]
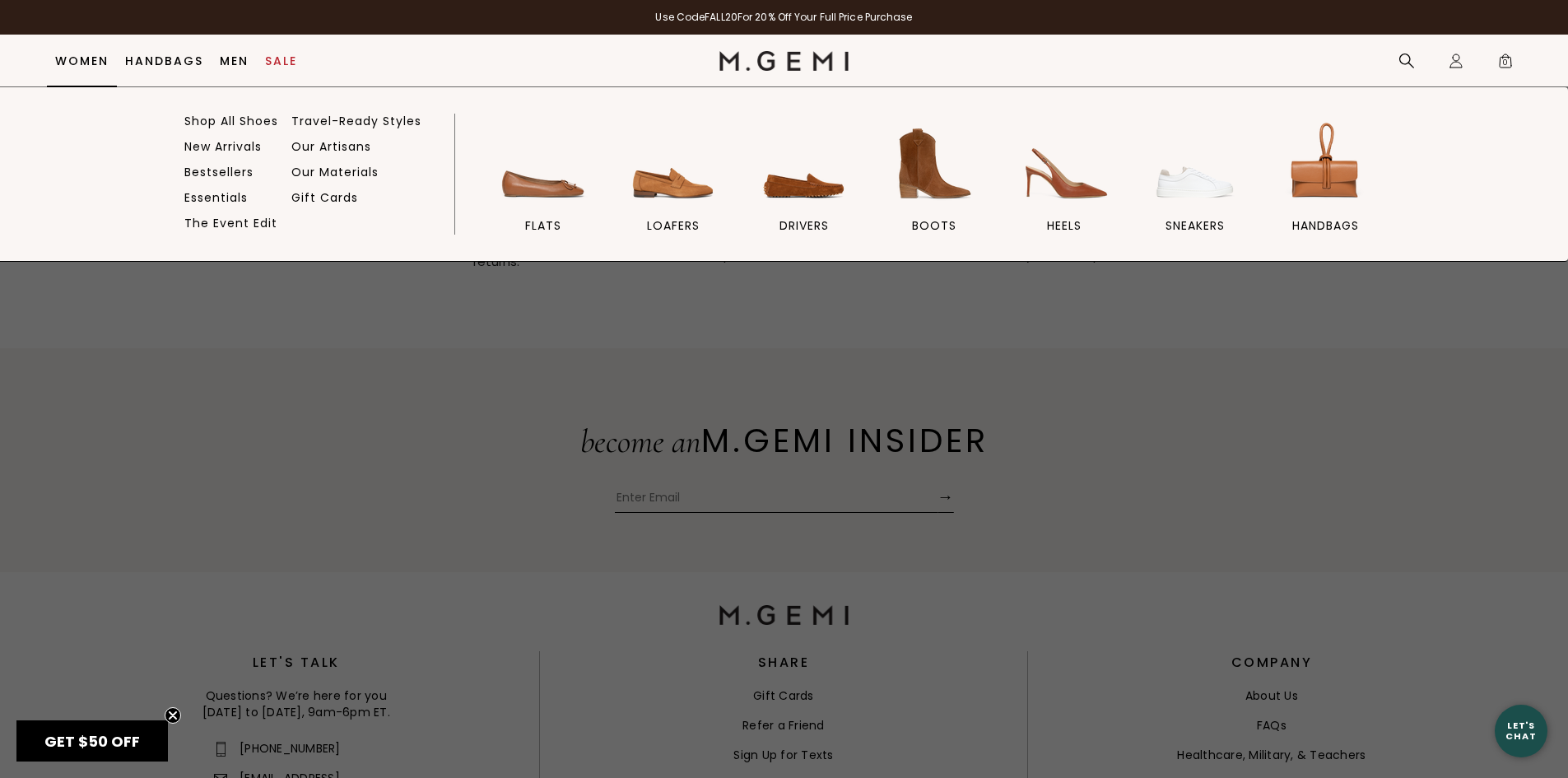
click at [91, 57] on link "Women" at bounding box center [82, 61] width 53 height 13
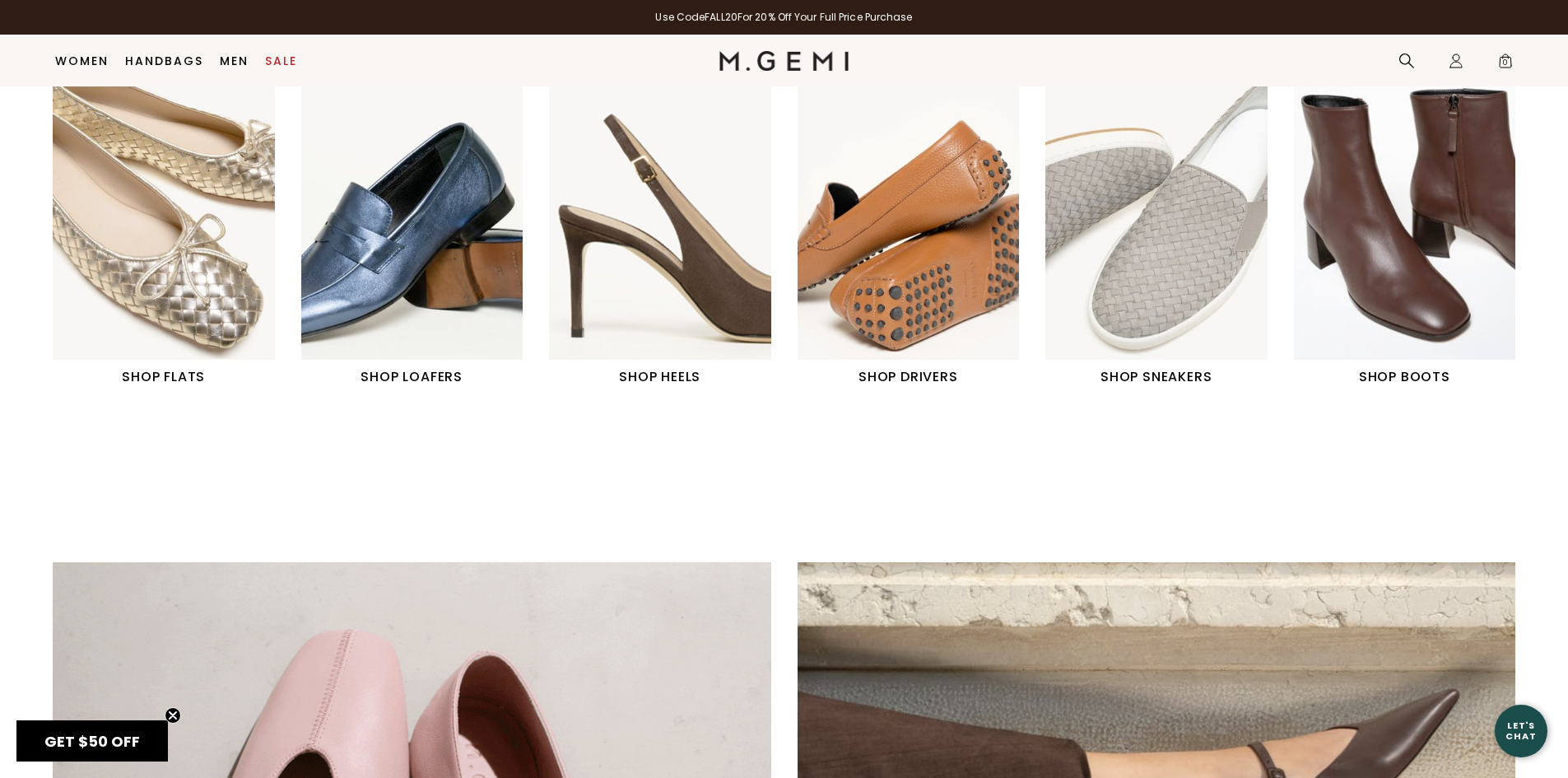
scroll to position [788, 0]
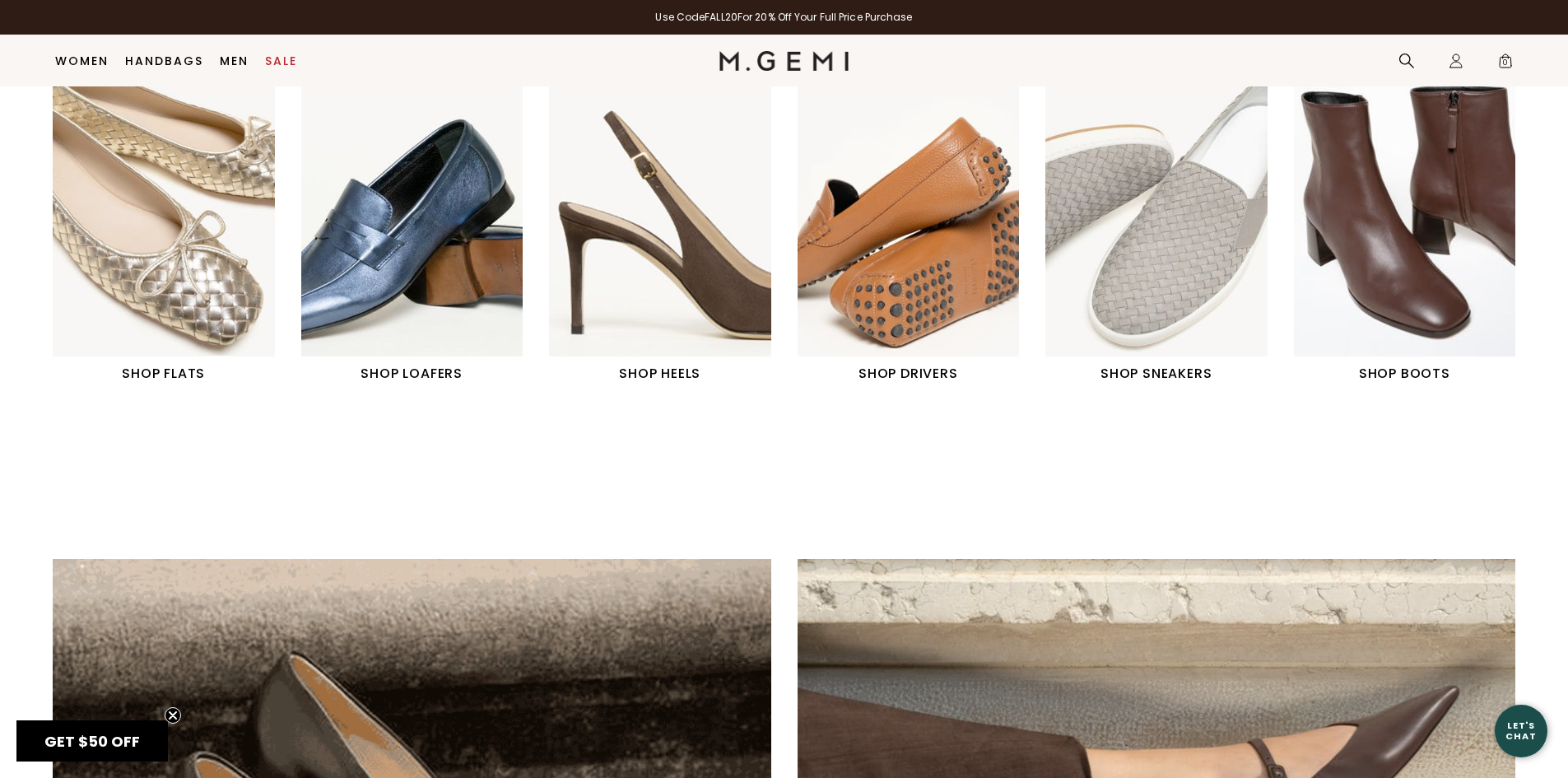
click at [158, 159] on img "1 / 6" at bounding box center [163, 218] width 222 height 278
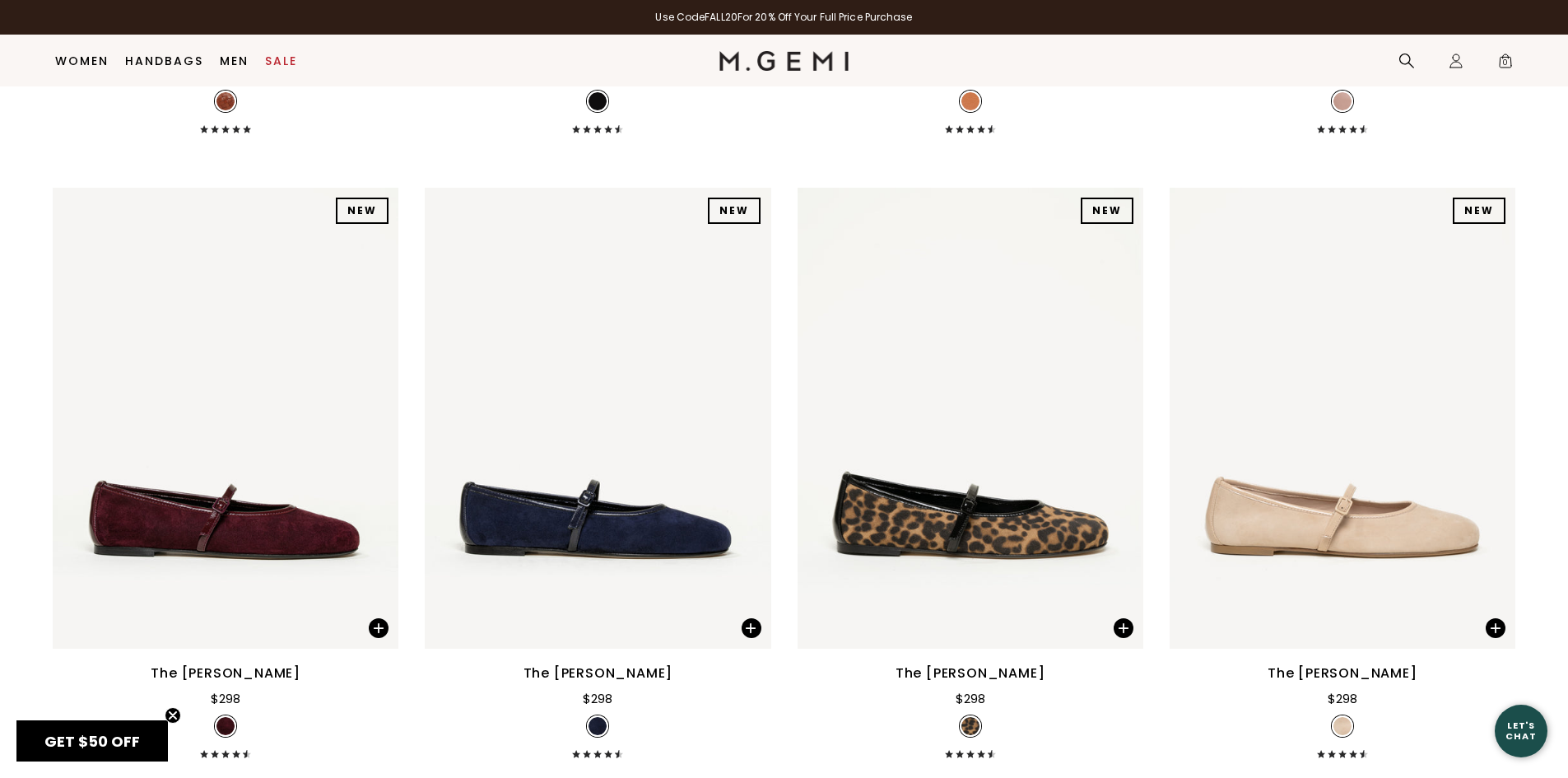
scroll to position [3340, 0]
